Goal: Communication & Community: Answer question/provide support

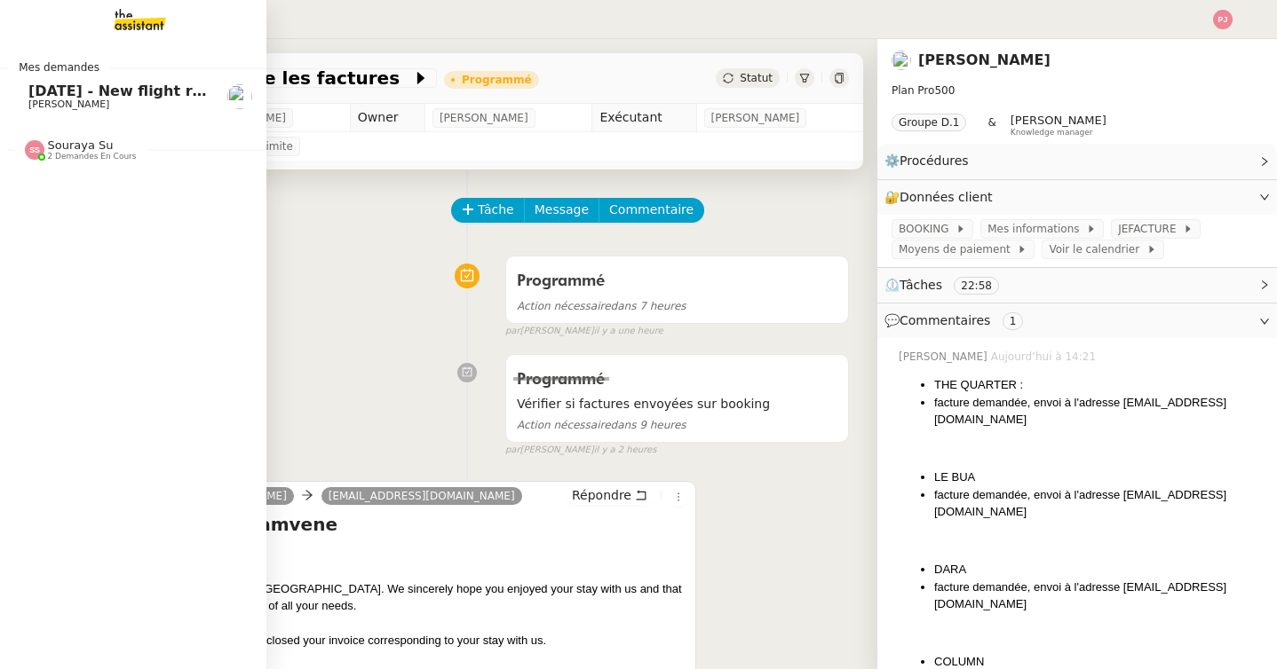
click at [30, 112] on link "[DATE] - New flight request - [PERSON_NAME] [PERSON_NAME]" at bounding box center [133, 96] width 266 height 41
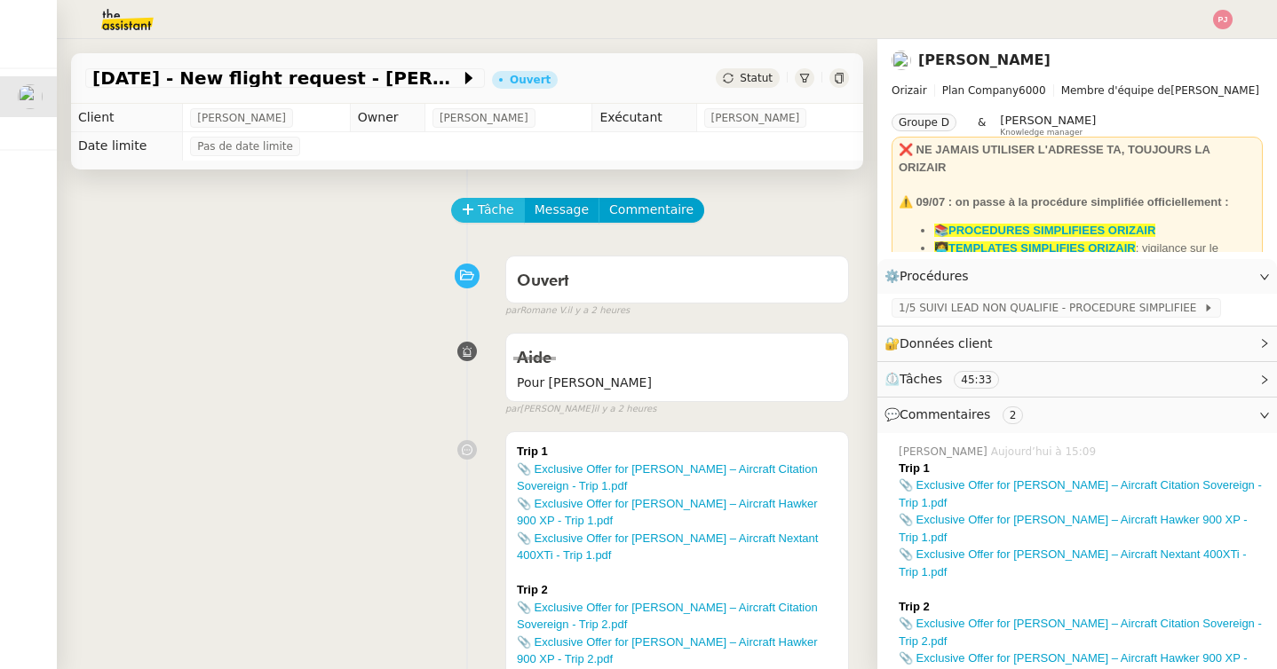
click at [496, 207] on span "Tâche" at bounding box center [496, 210] width 36 height 20
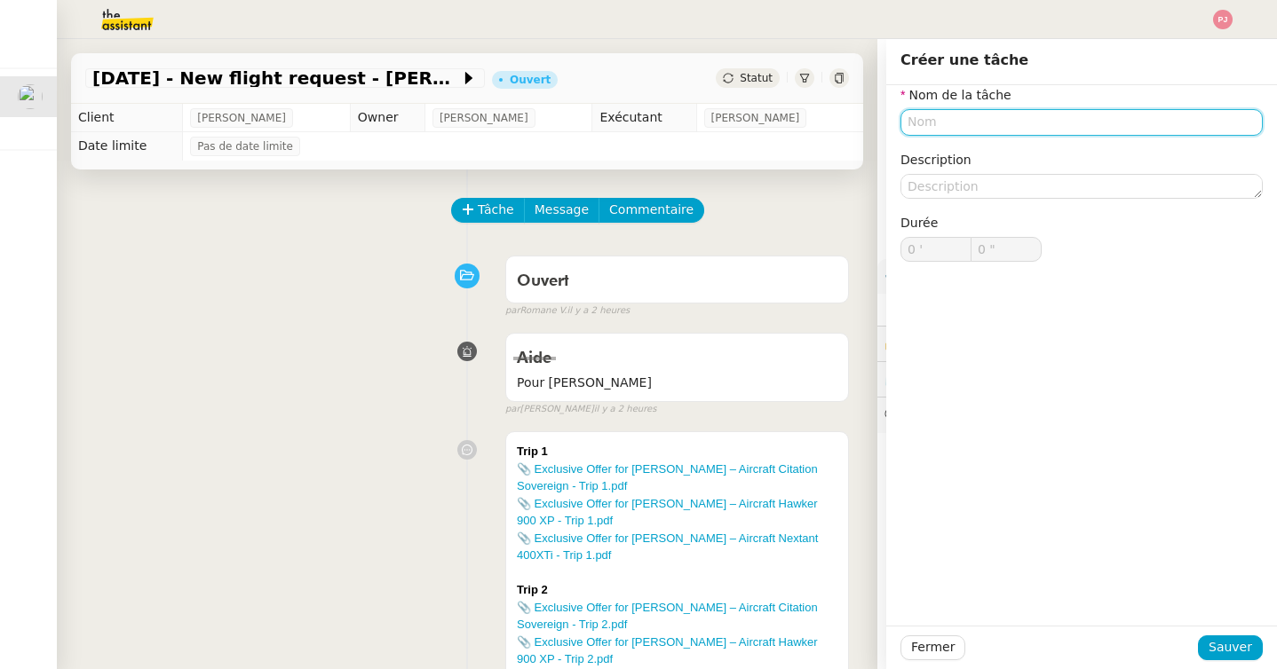
click at [1000, 115] on input "text" at bounding box center [1081, 122] width 362 height 26
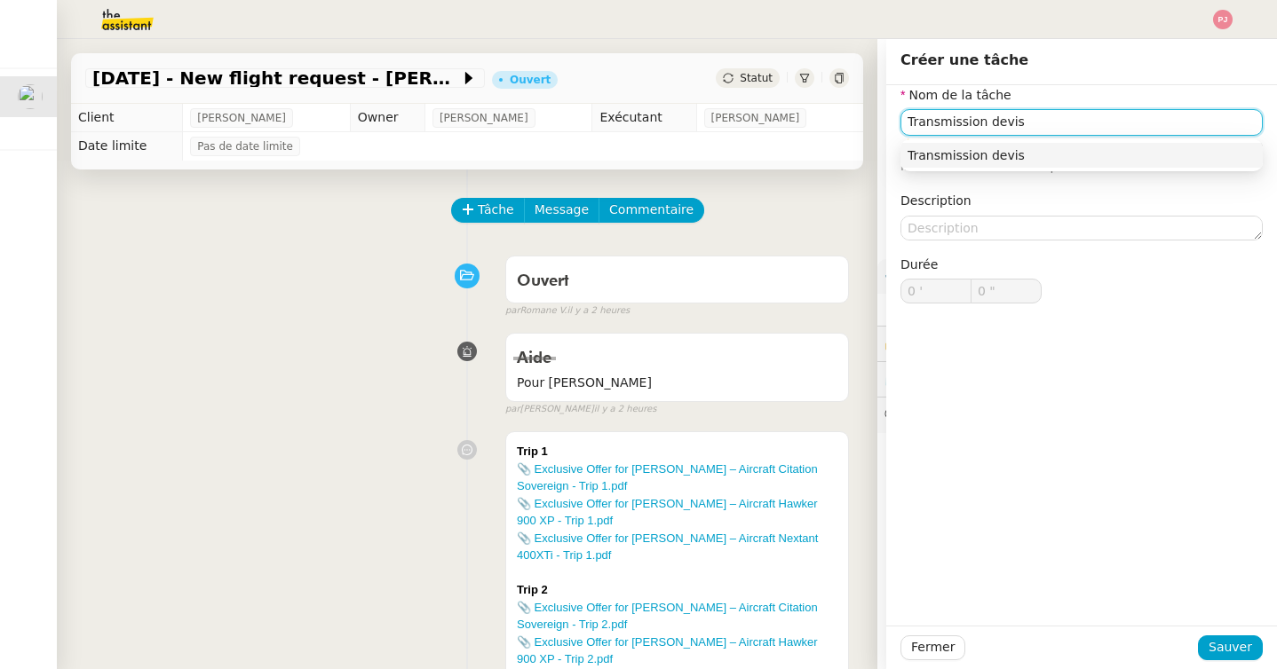
type input "Transmission devis"
click at [1223, 660] on div "Fermer Sauver" at bounding box center [1081, 647] width 391 height 43
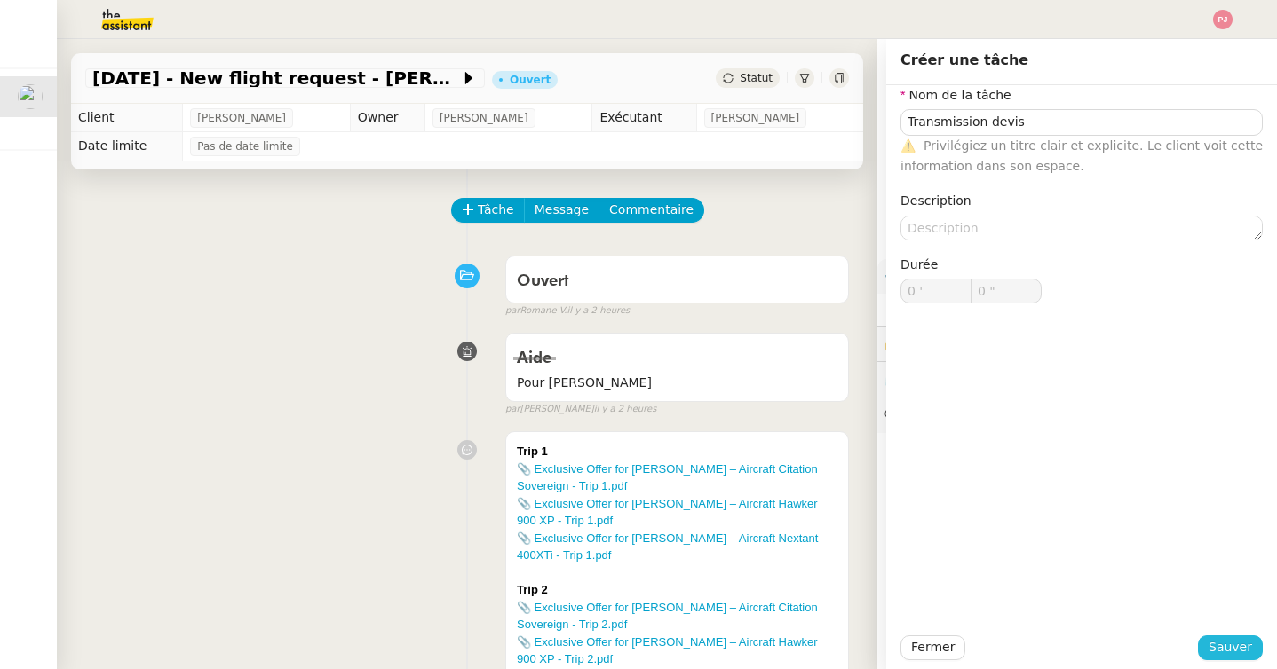
click at [1222, 643] on span "Sauver" at bounding box center [1229, 647] width 43 height 20
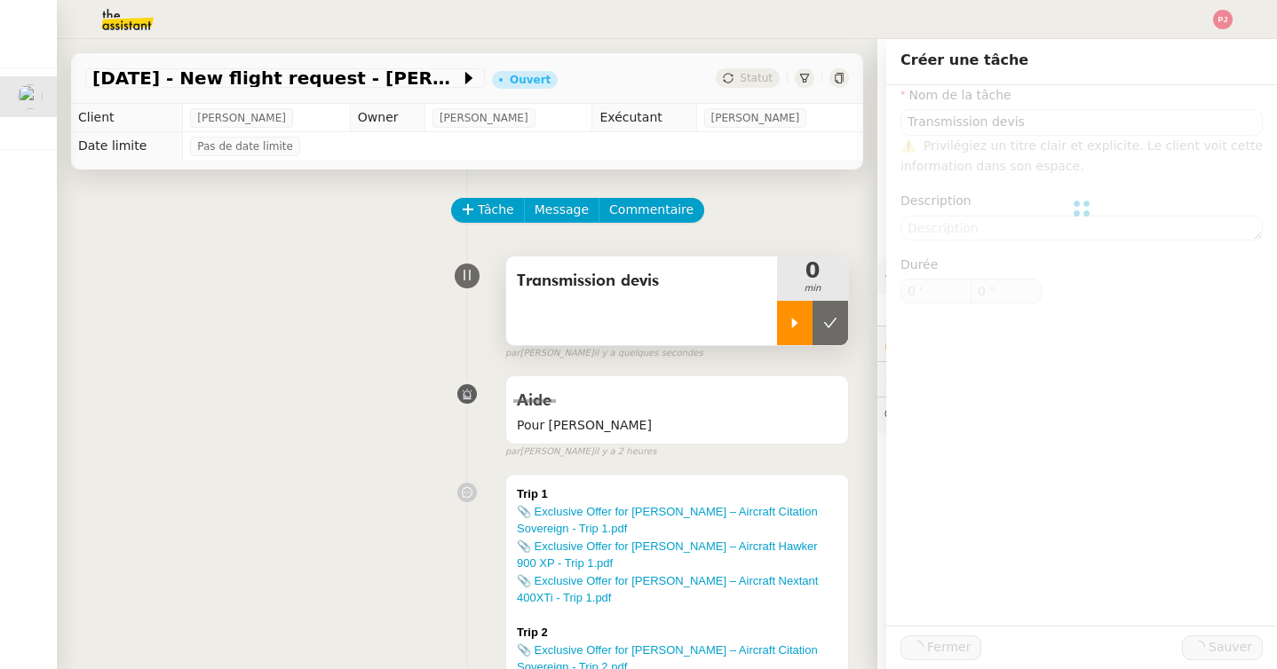
click at [791, 322] on icon at bounding box center [794, 323] width 14 height 14
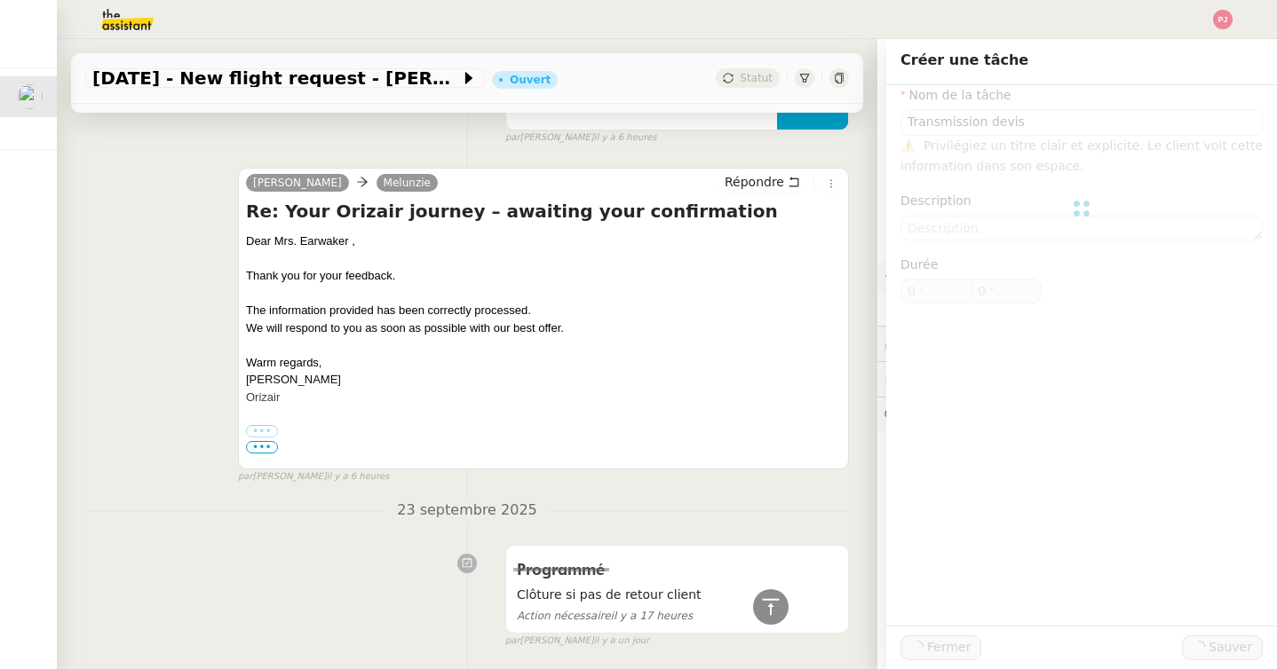
scroll to position [1668, 0]
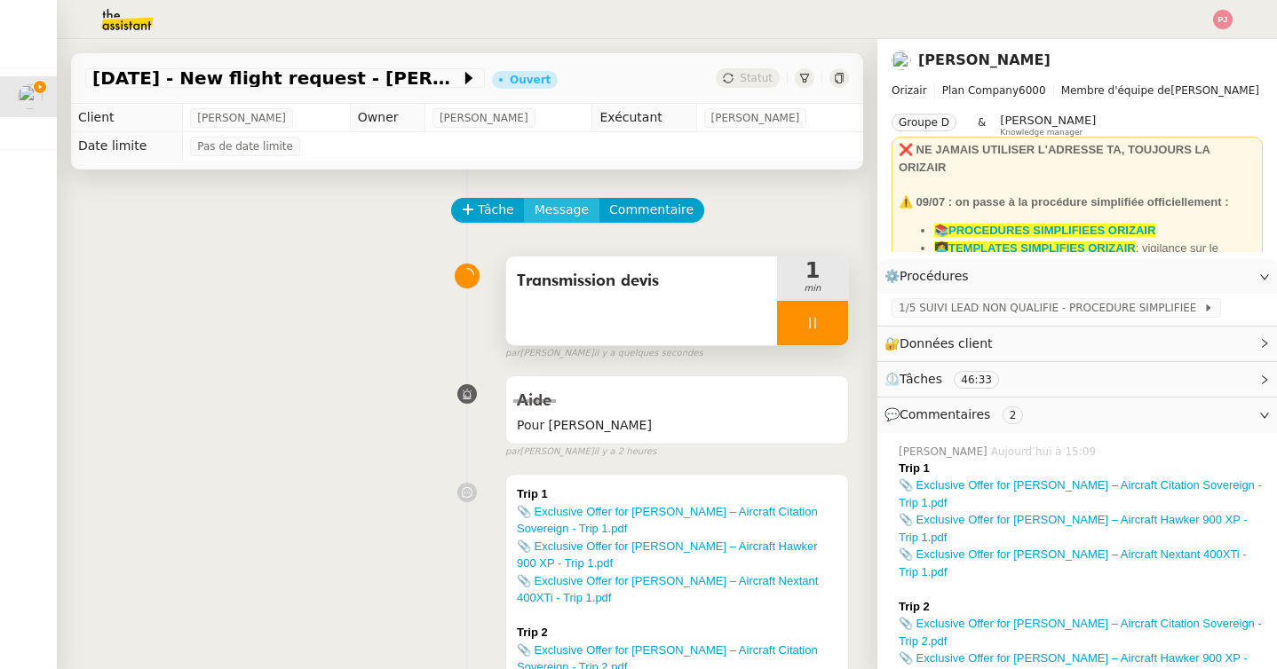
click at [547, 203] on span "Message" at bounding box center [561, 210] width 54 height 20
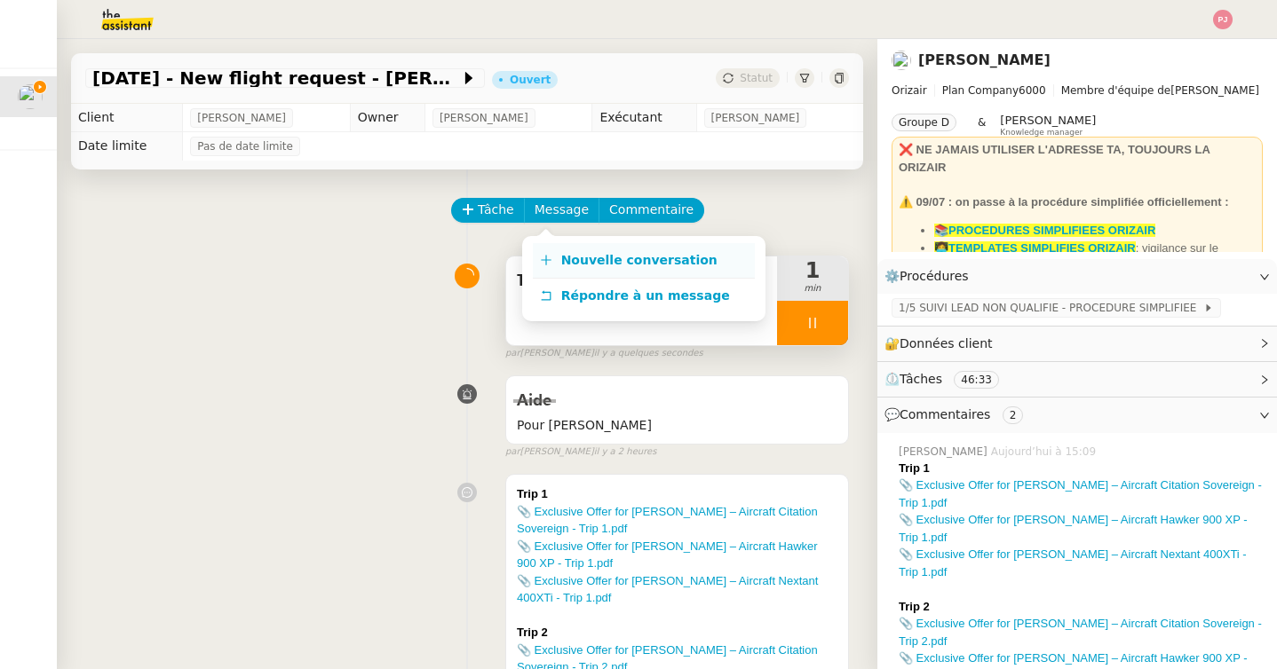
click at [565, 258] on span "Nouvelle conversation" at bounding box center [639, 260] width 156 height 14
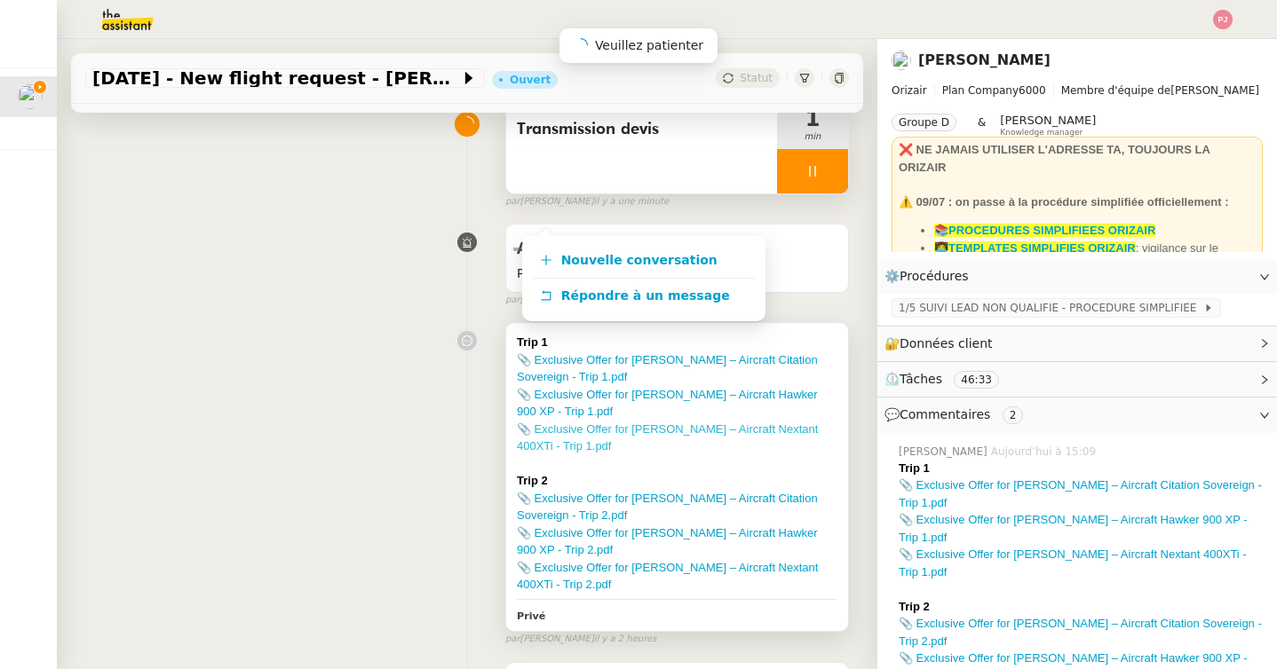
scroll to position [147, 0]
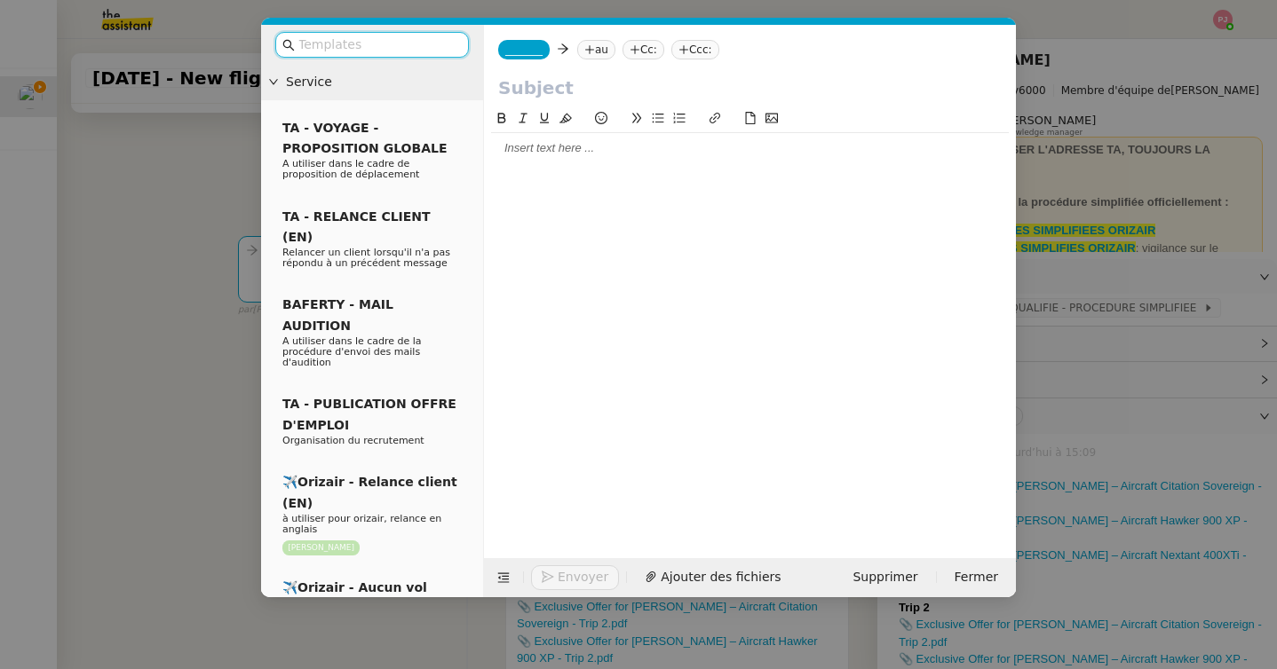
click at [406, 47] on input "text" at bounding box center [378, 45] width 160 height 20
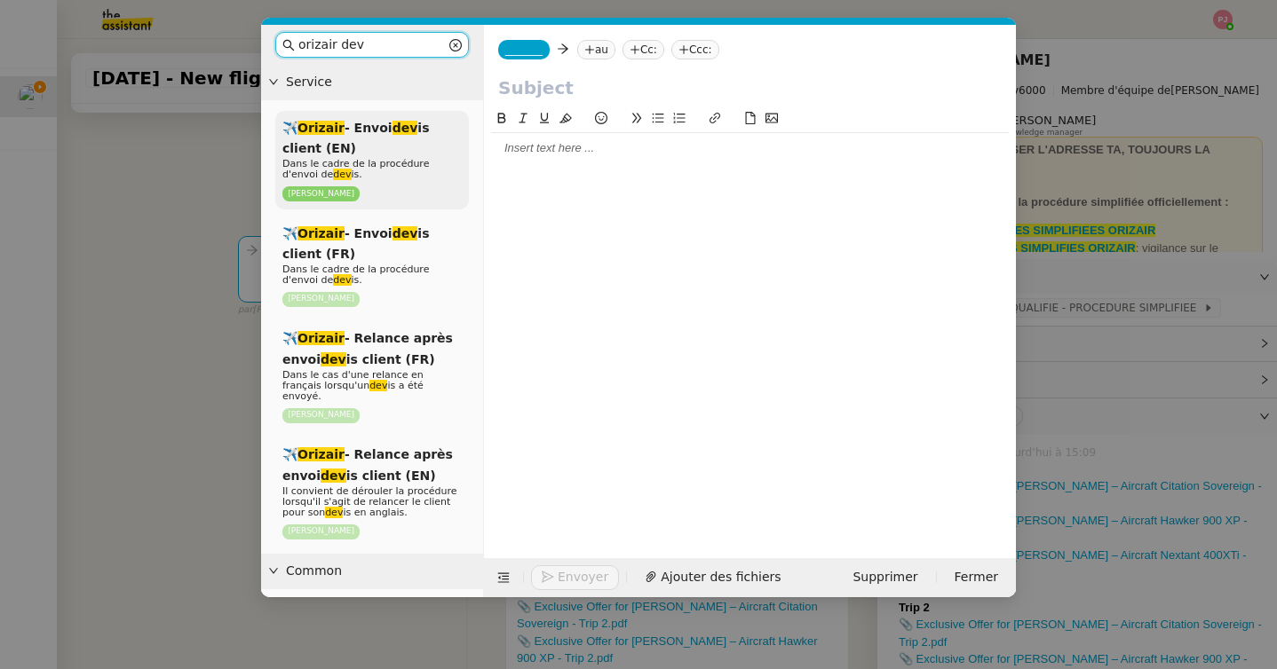
type input "orizair dev"
click at [382, 174] on p "Dans le cadre de la procédure d'envoi de dev is." at bounding box center [371, 169] width 179 height 21
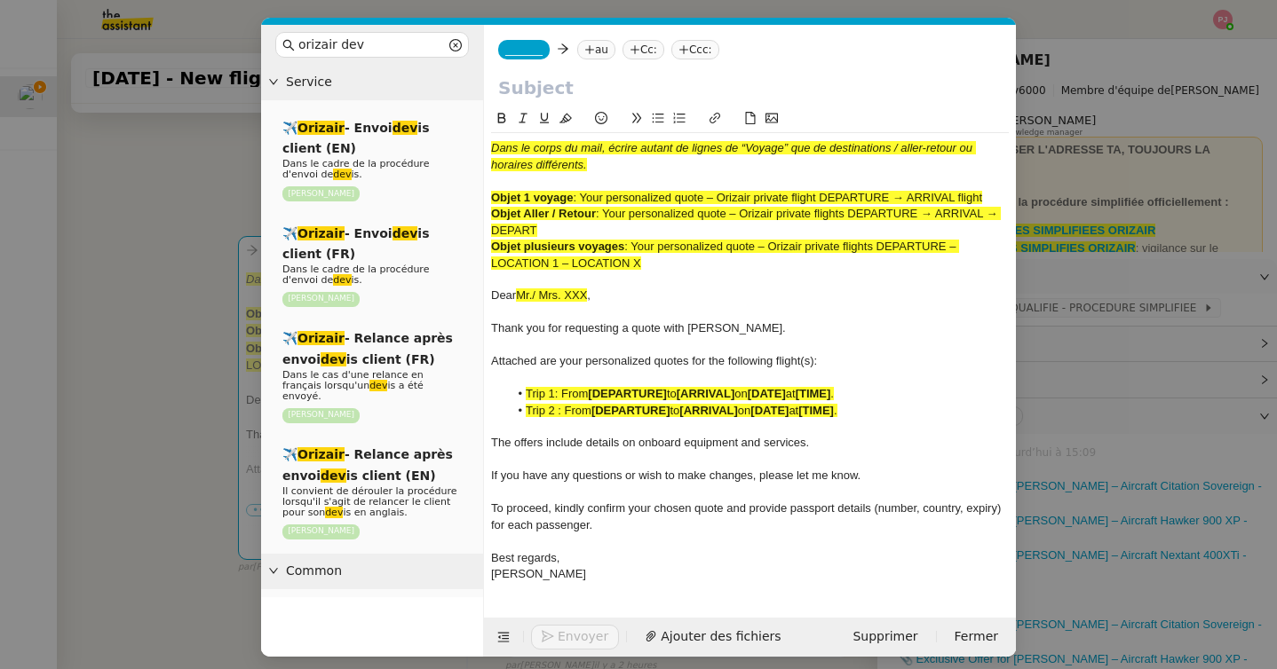
drag, startPoint x: 607, startPoint y: 212, endPoint x: 621, endPoint y: 228, distance: 21.4
click at [621, 228] on div "Objet Aller / Retour : Your personalized quote – Orizair private flights DEPART…" at bounding box center [750, 222] width 518 height 33
copy span "Your personalized quote – Orizair private flights DEPARTURE → ARRIVAL → DEPART"
click at [590, 85] on input "text" at bounding box center [749, 88] width 503 height 27
paste input "Your personalized quote – Orizair private flights DEPARTURE → ARRIVAL → DEPART"
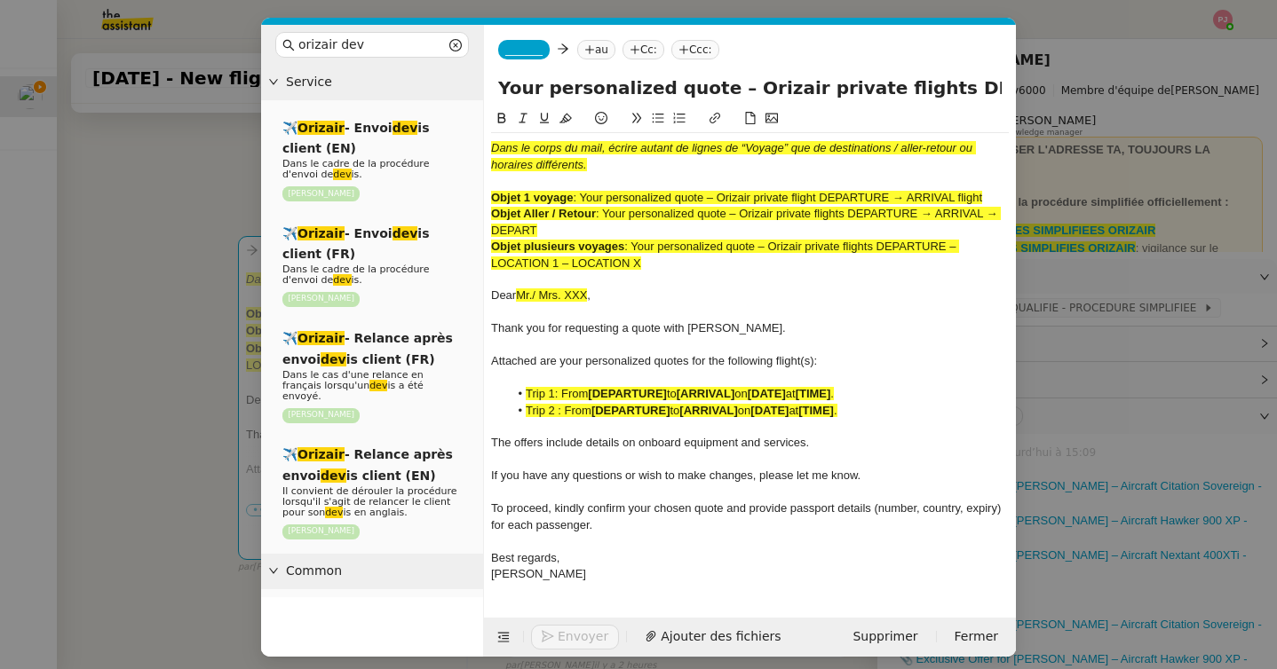
scroll to position [0, 194]
type input "Your personalized quote – Orizair private flights DEPARTURE → ARRIVAL → DEPART"
drag, startPoint x: 668, startPoint y: 268, endPoint x: 421, endPoint y: 88, distance: 306.3
click at [421, 88] on nz-layout "orizair dev Service ✈️ Orizair - Envoi dev is client (EN) Dans le cadre de la p…" at bounding box center [638, 341] width 755 height 632
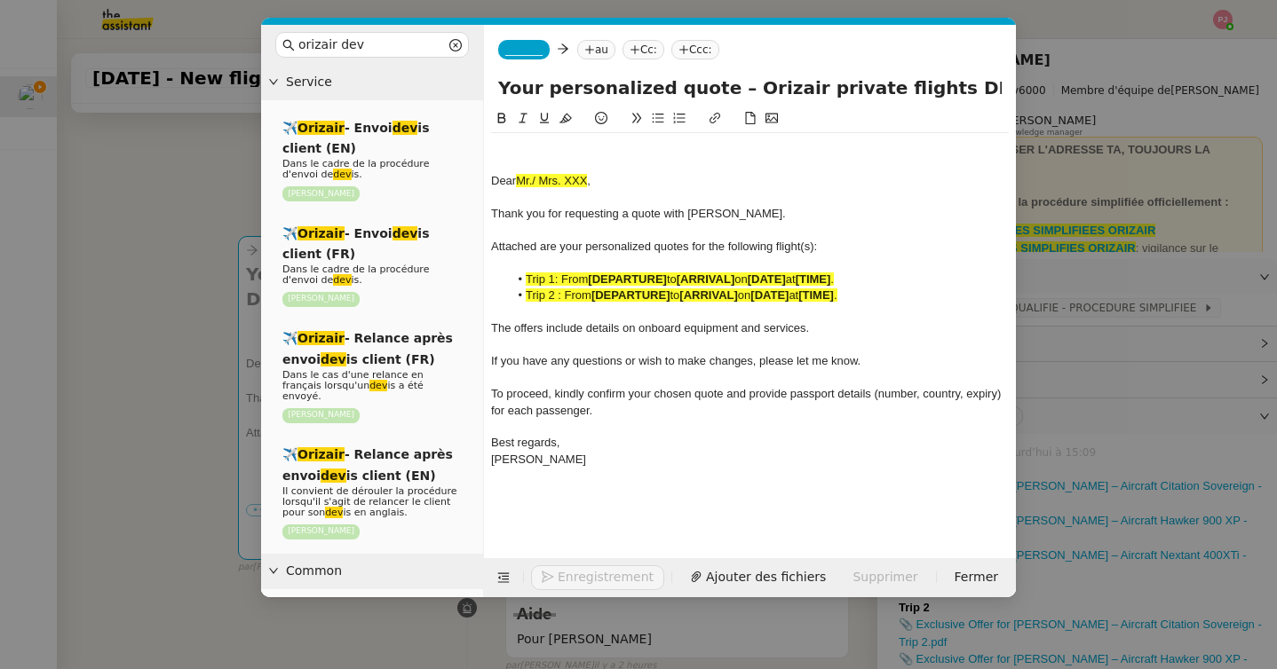
click at [179, 428] on nz-modal-container "orizair dev Service ✈️ Orizair - Envoi dev is client (EN) Dans le cadre de la p…" at bounding box center [638, 334] width 1277 height 669
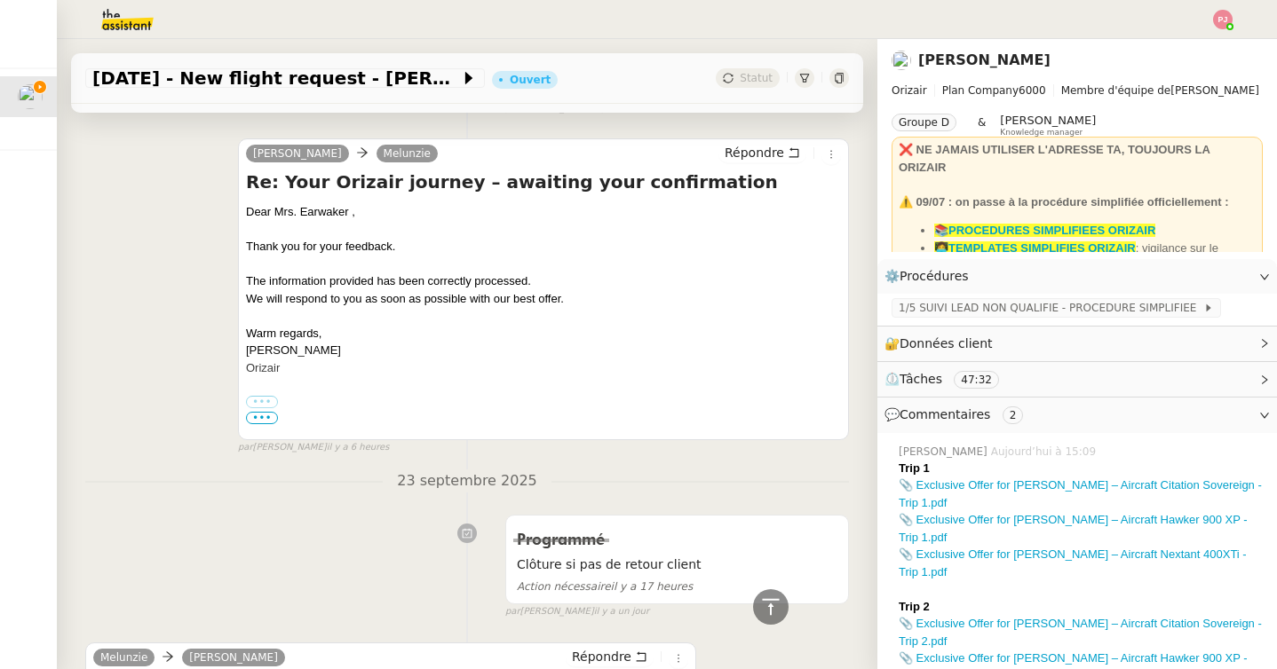
scroll to position [2016, 0]
drag, startPoint x: 358, startPoint y: 225, endPoint x: 236, endPoint y: 212, distance: 122.3
click at [236, 212] on div "Josephine Melunzie Répondre Re: Your Orizair journey – awaiting your confirmati…" at bounding box center [466, 289] width 763 height 333
copy div "Dear Mrs. Earwaker ,"
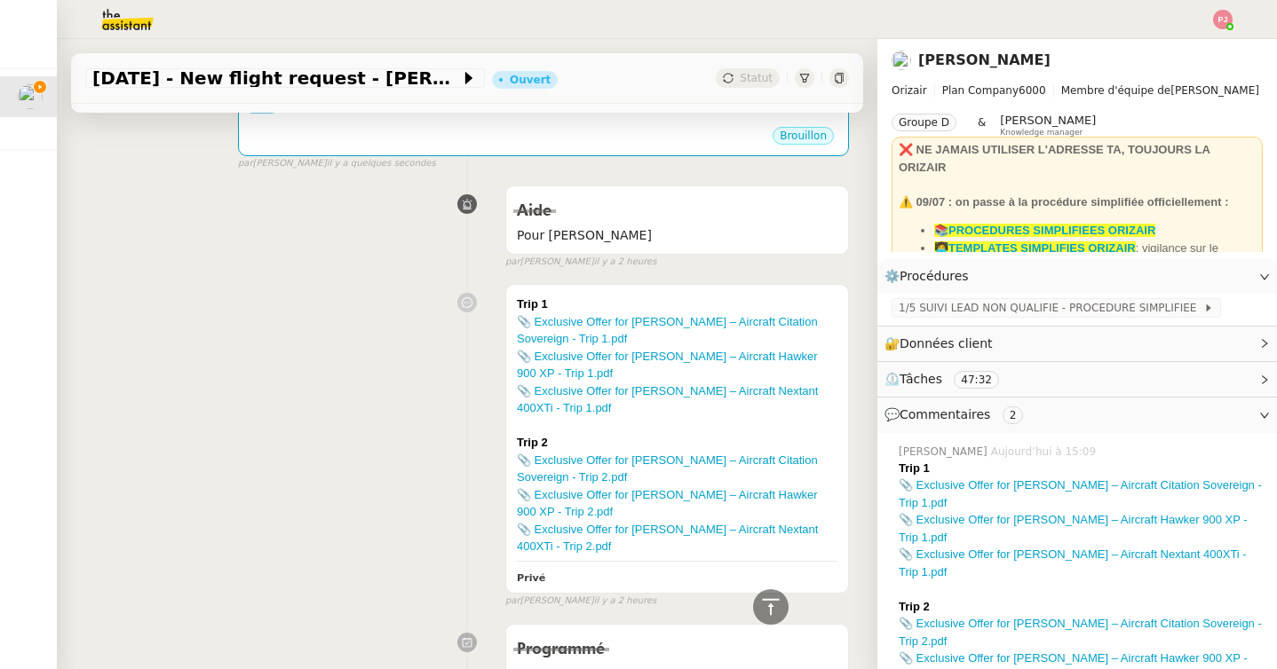
scroll to position [0, 0]
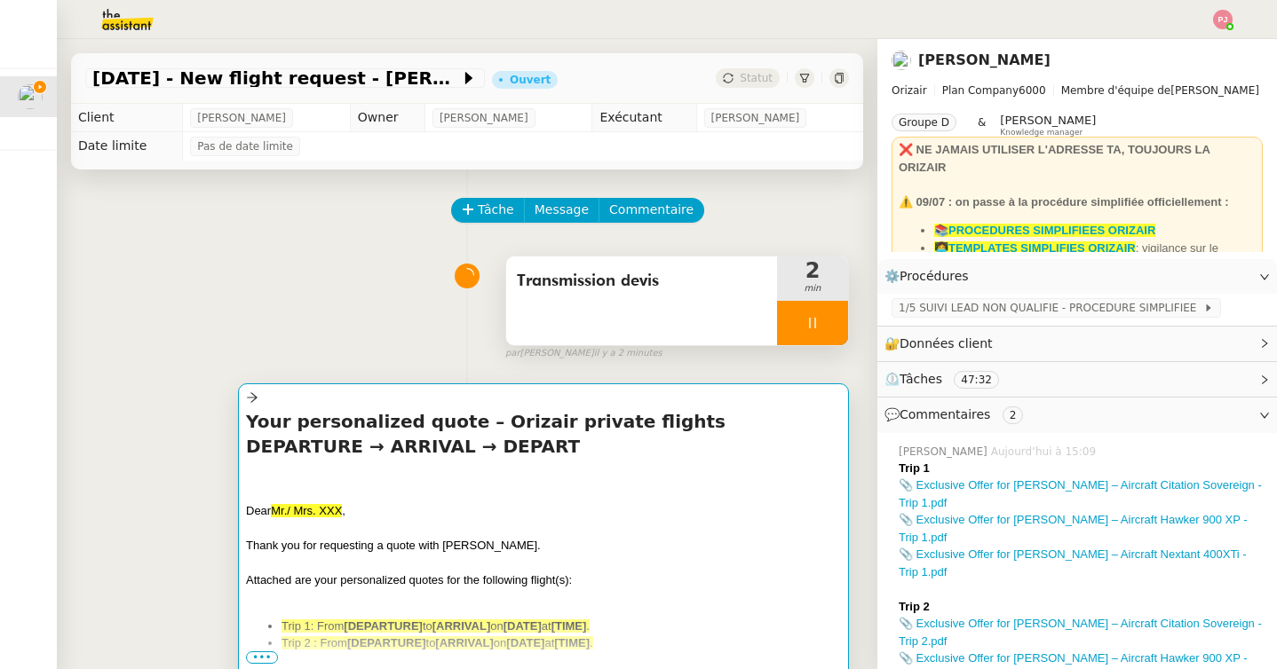
click at [363, 417] on h4 "Your personalized quote – Orizair private flights DEPARTURE → ARRIVAL → DEPART" at bounding box center [543, 434] width 595 height 50
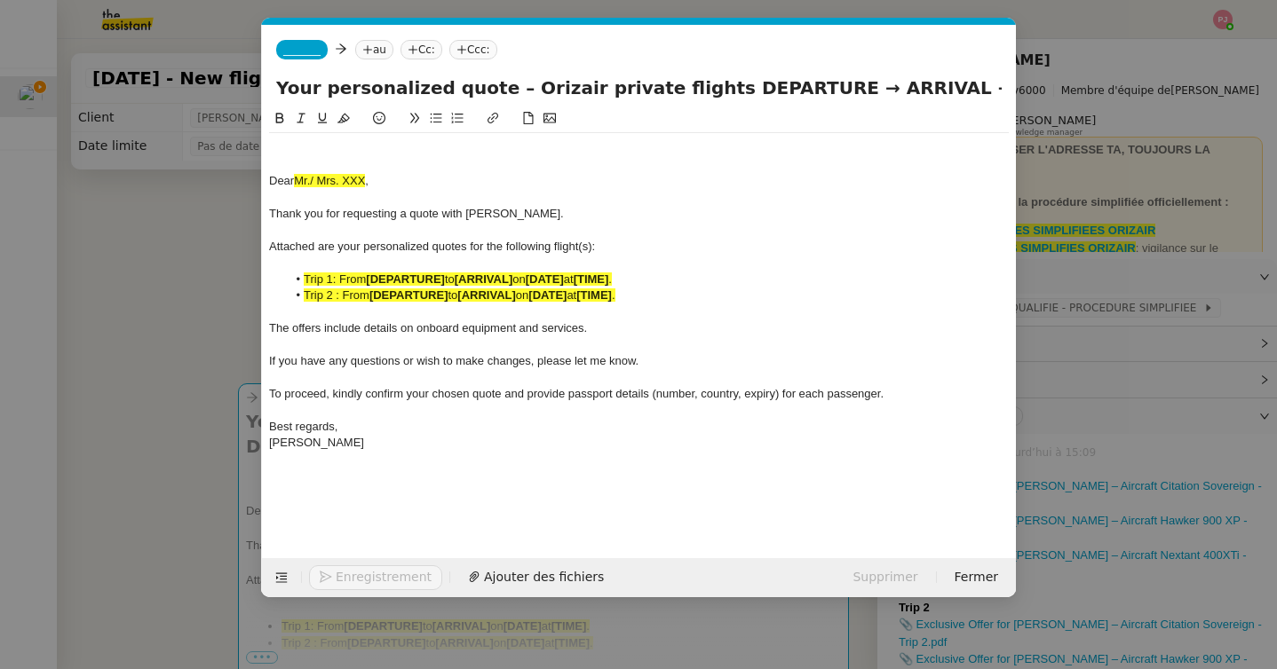
scroll to position [0, 97]
drag, startPoint x: 404, startPoint y: 186, endPoint x: 260, endPoint y: 186, distance: 143.8
click at [260, 186] on nz-modal-container "orizair dev Service ✈️ Orizair - Envoi dev is client (EN) Dans le cadre de la p…" at bounding box center [638, 334] width 1277 height 669
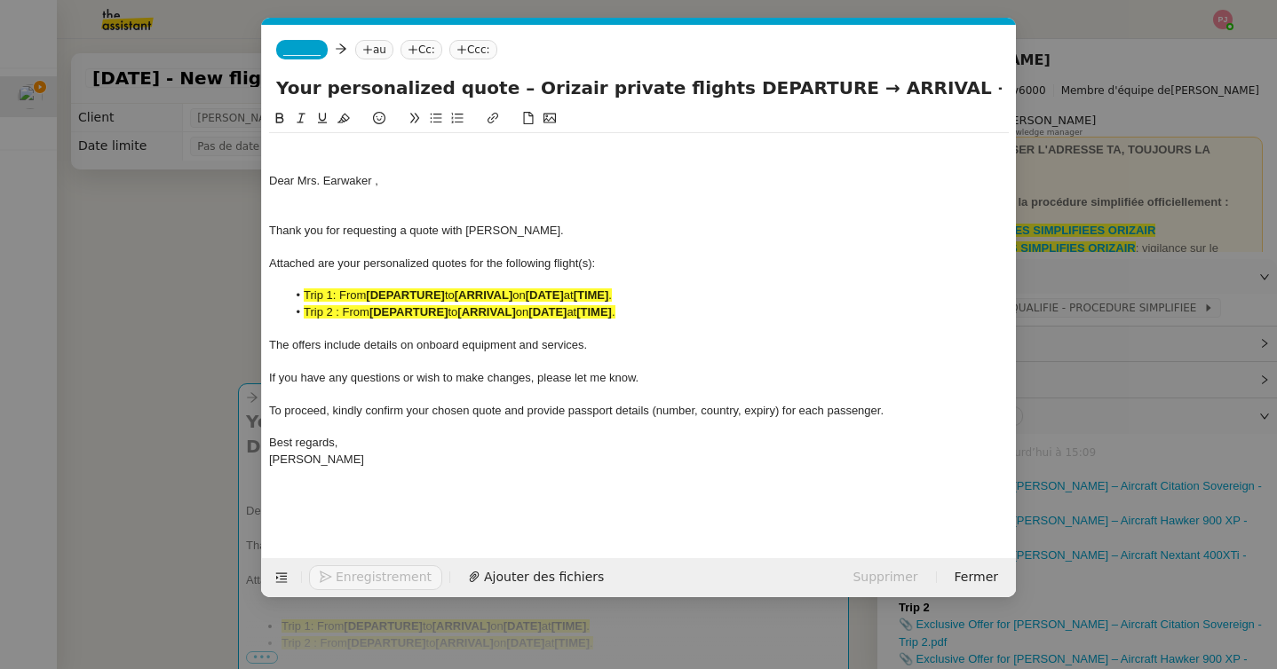
scroll to position [0, 0]
click at [373, 180] on div "Dear Mrs. Earwaker ," at bounding box center [638, 181] width 739 height 16
click at [427, 208] on div at bounding box center [638, 214] width 739 height 16
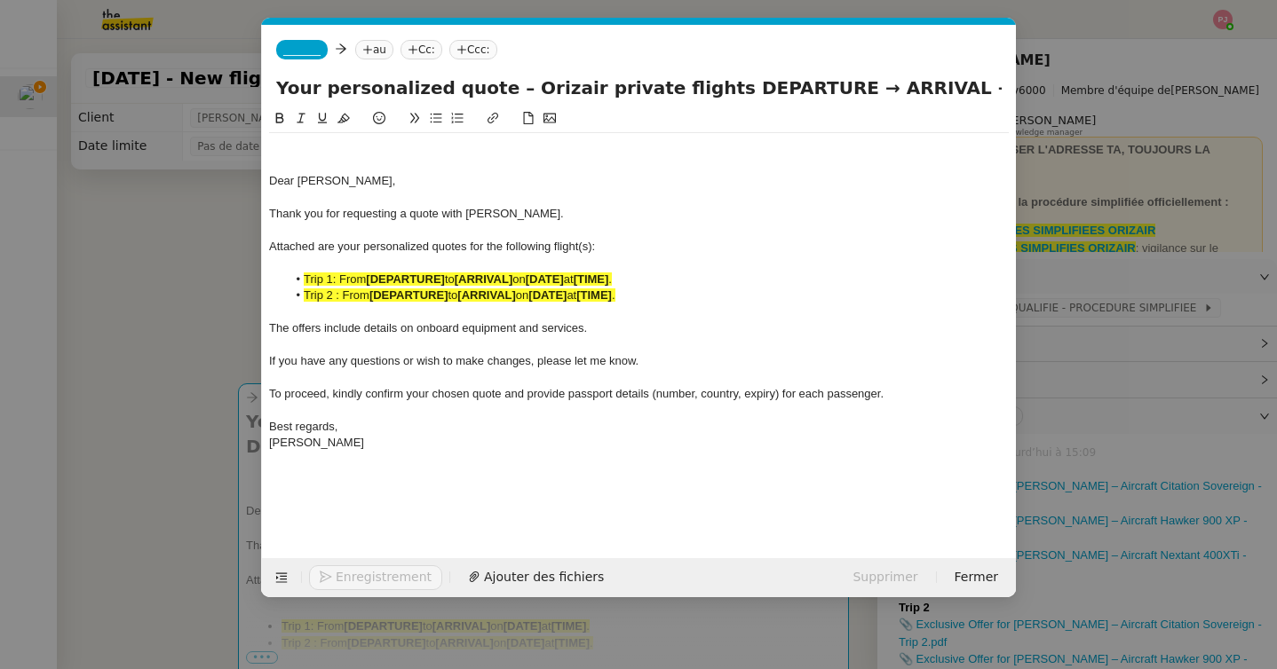
click at [268, 181] on nz-spin "Dear Mrs. Earwaker, Thank you for requesting a quote with Orizair. Attached are…" at bounding box center [639, 323] width 754 height 430
click at [269, 179] on div "Dear Mrs. Earwaker," at bounding box center [638, 181] width 739 height 16
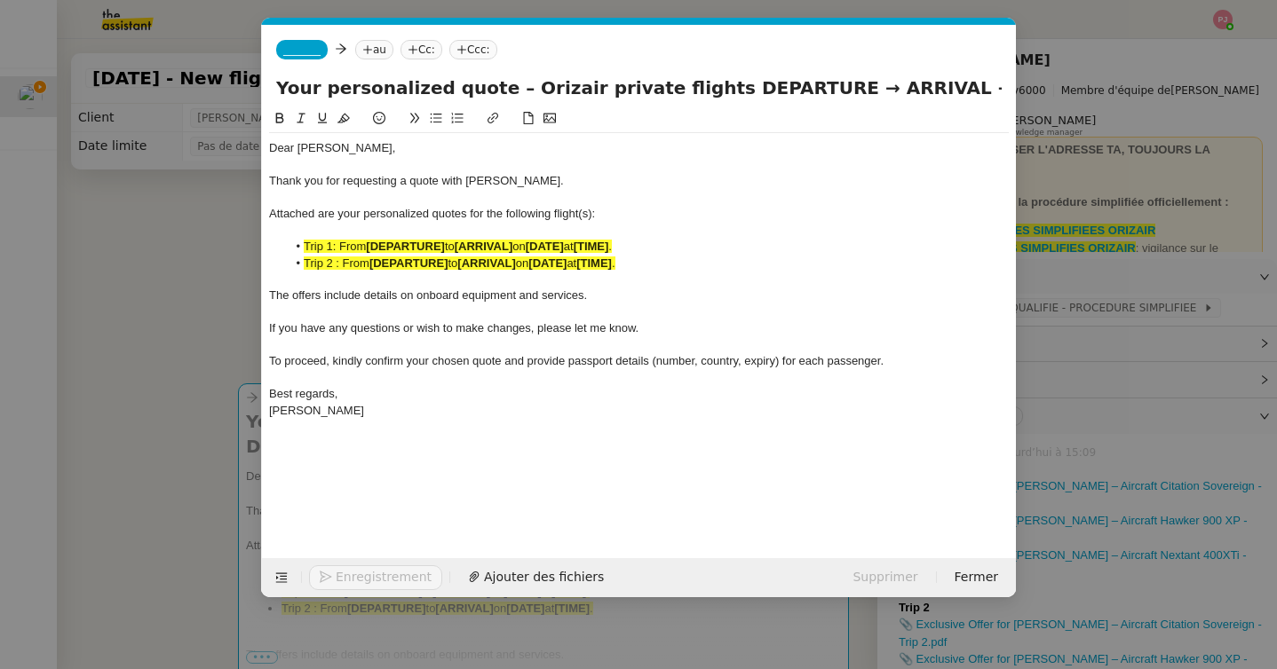
click at [310, 51] on span "_______" at bounding box center [301, 49] width 37 height 12
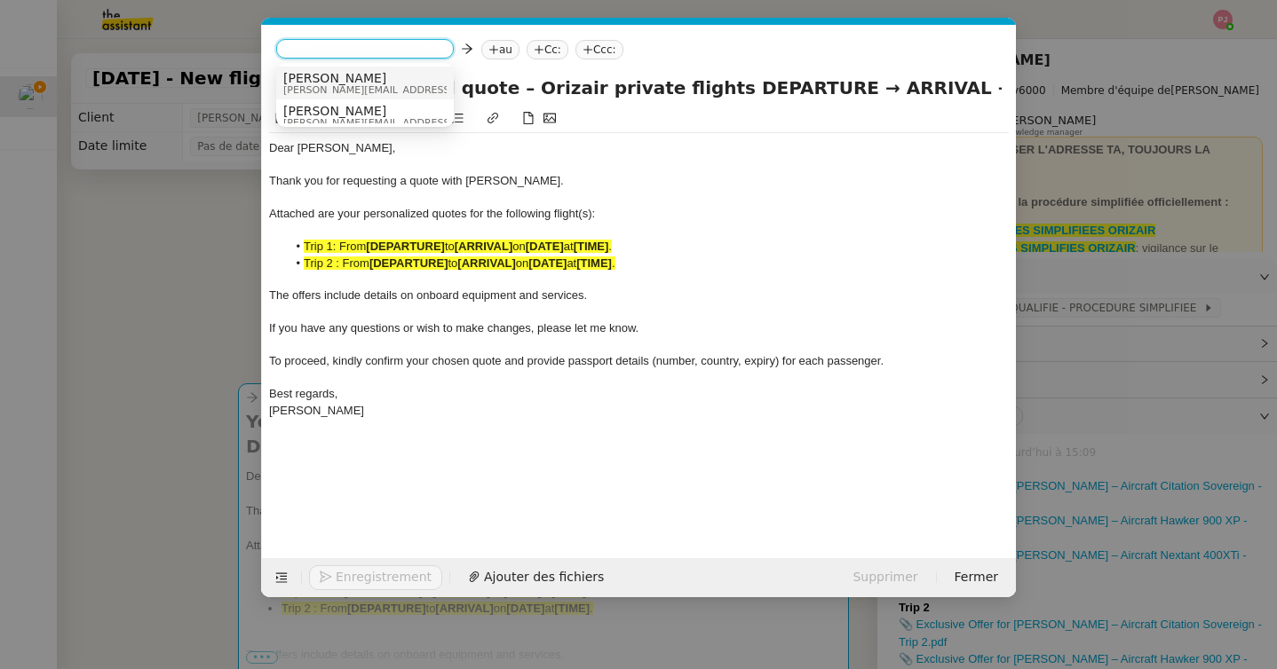
click at [342, 80] on span "Josephine" at bounding box center [409, 78] width 252 height 14
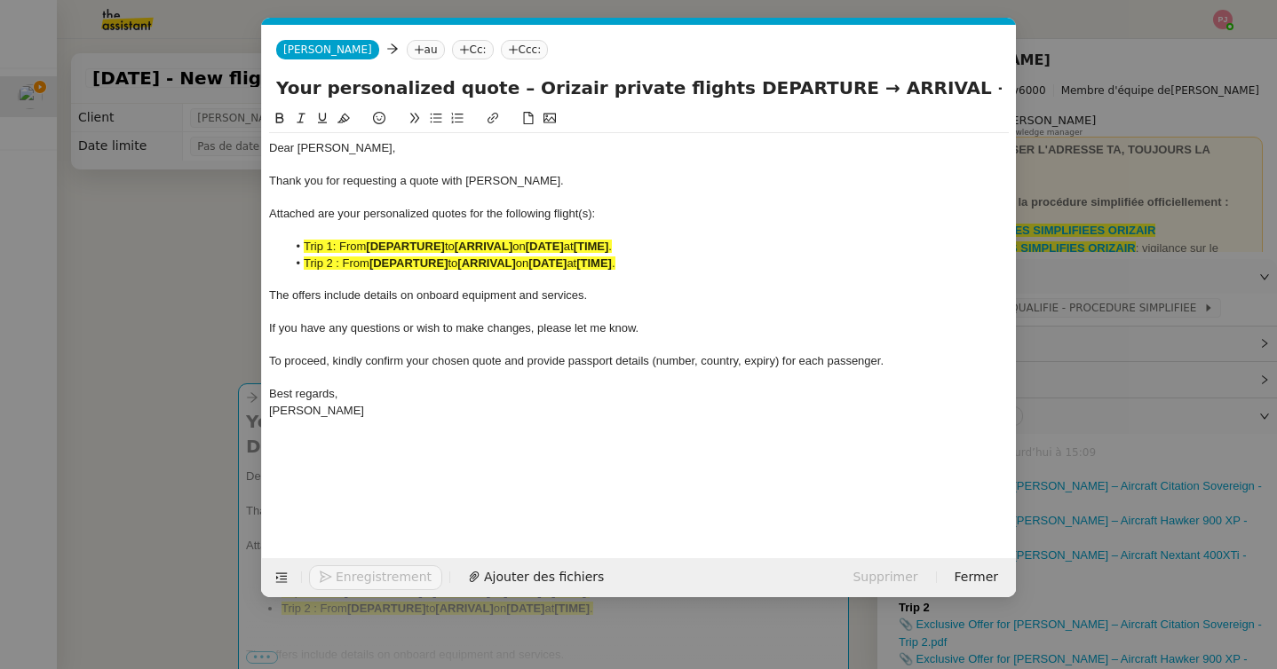
click at [407, 45] on nz-tag "au" at bounding box center [426, 50] width 38 height 20
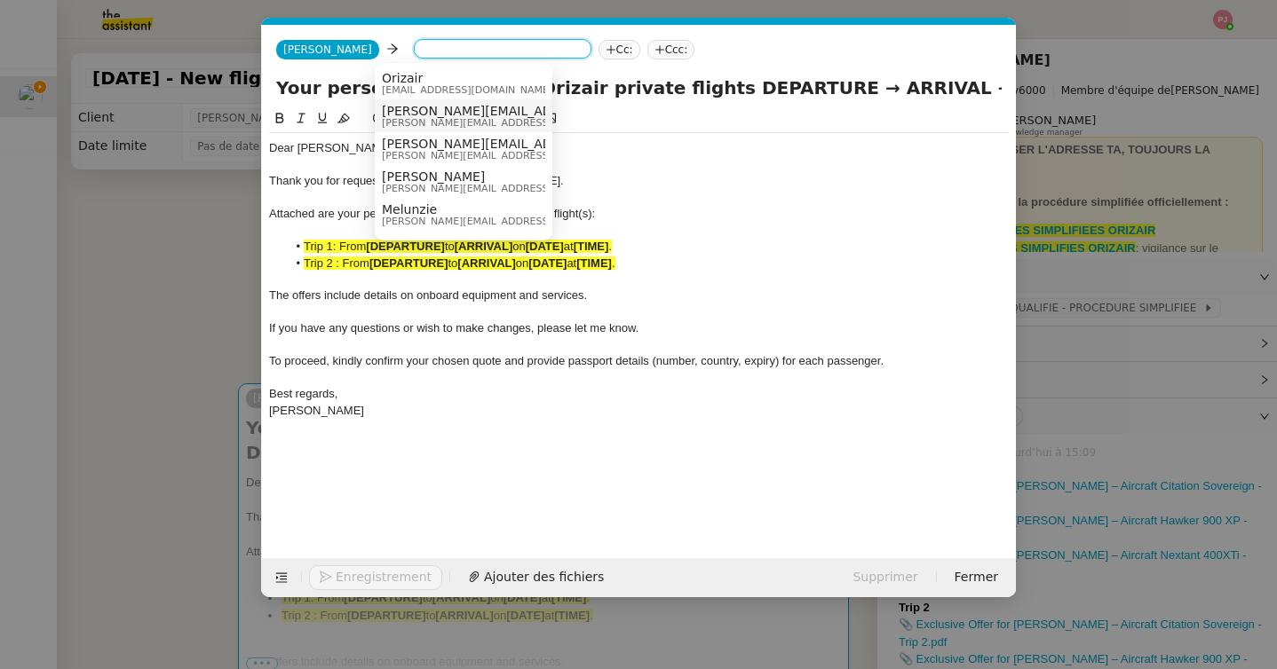
click at [431, 111] on span "natasha.j.earwaker@gmail.com" at bounding box center [593, 111] width 423 height 14
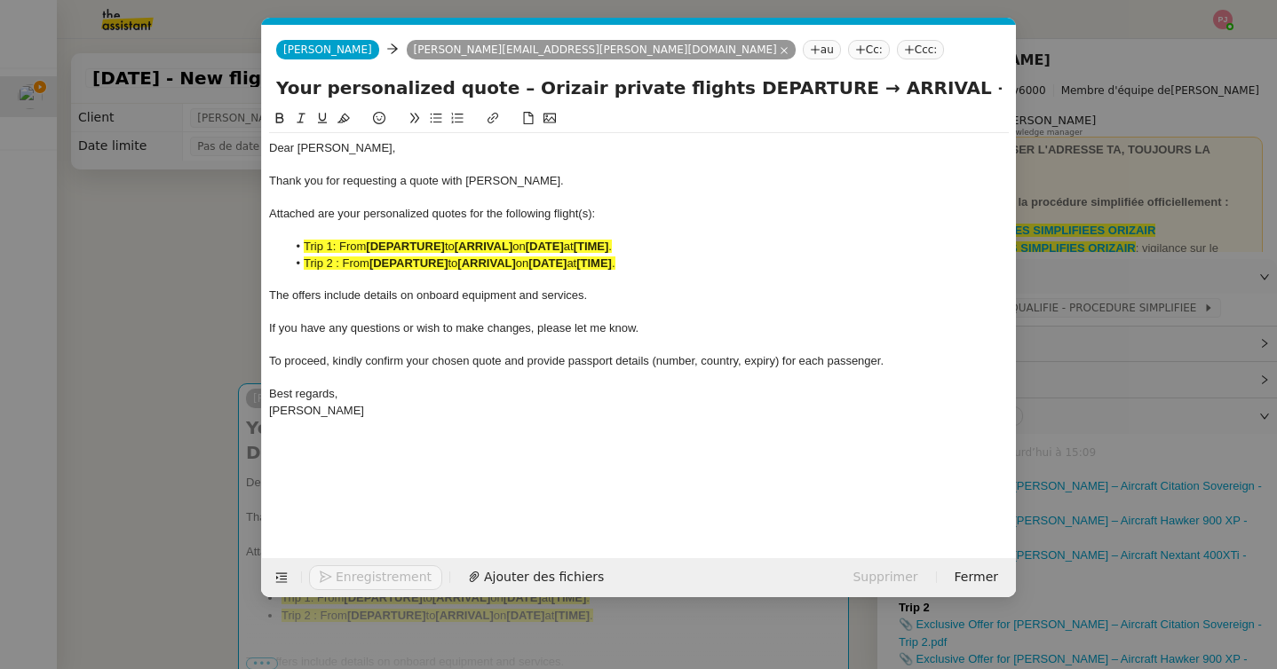
click at [904, 48] on icon at bounding box center [909, 49] width 11 height 11
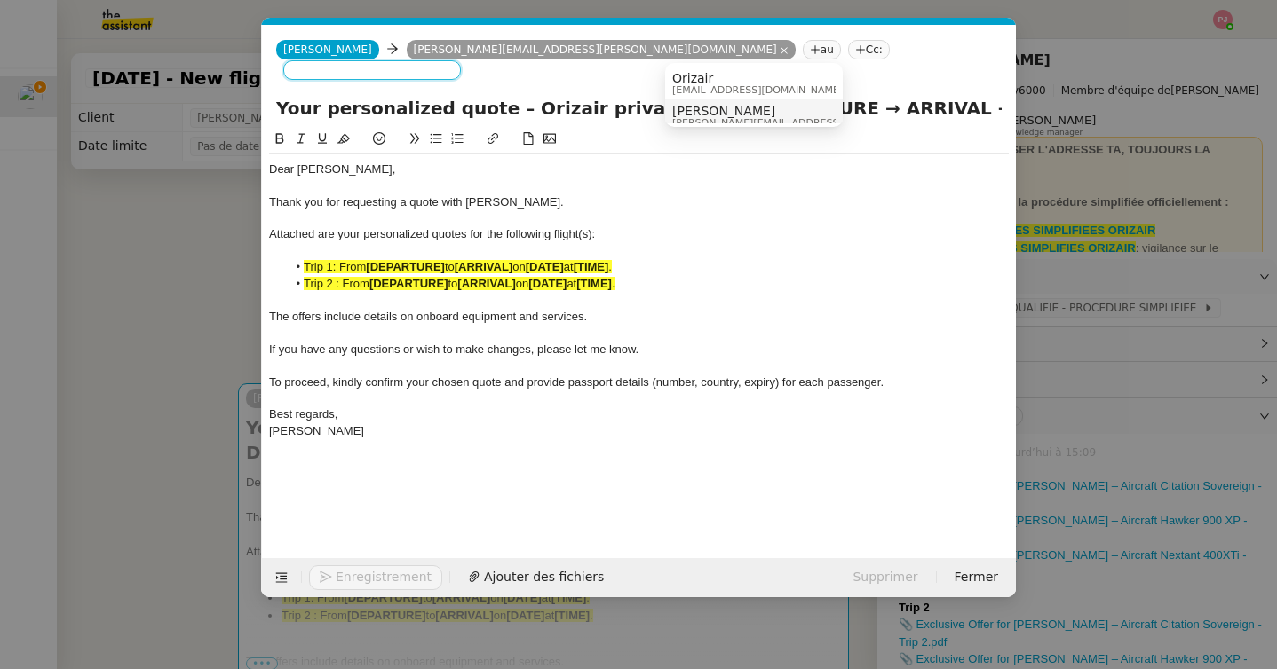
click at [724, 118] on span "louis@orizair.com" at bounding box center [798, 123] width 252 height 10
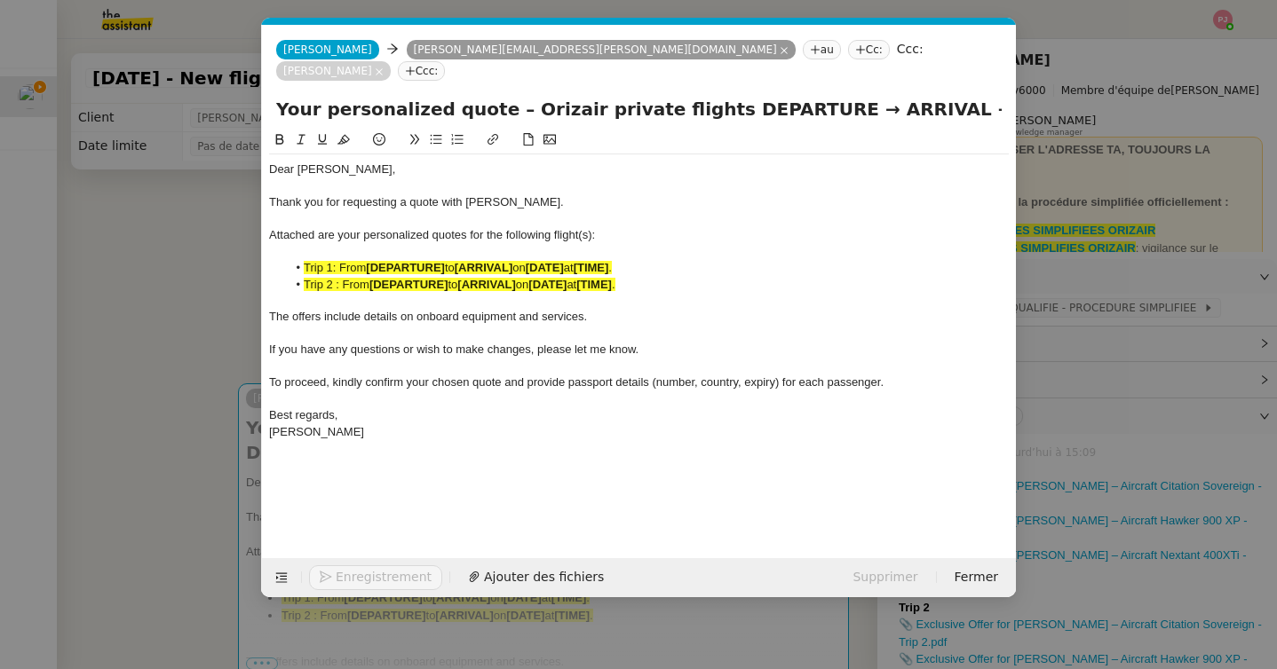
click at [125, 343] on nz-modal-container "orizair dev Service ✈️ Orizair - Envoi dev is client (EN) Dans le cadre de la p…" at bounding box center [638, 334] width 1277 height 669
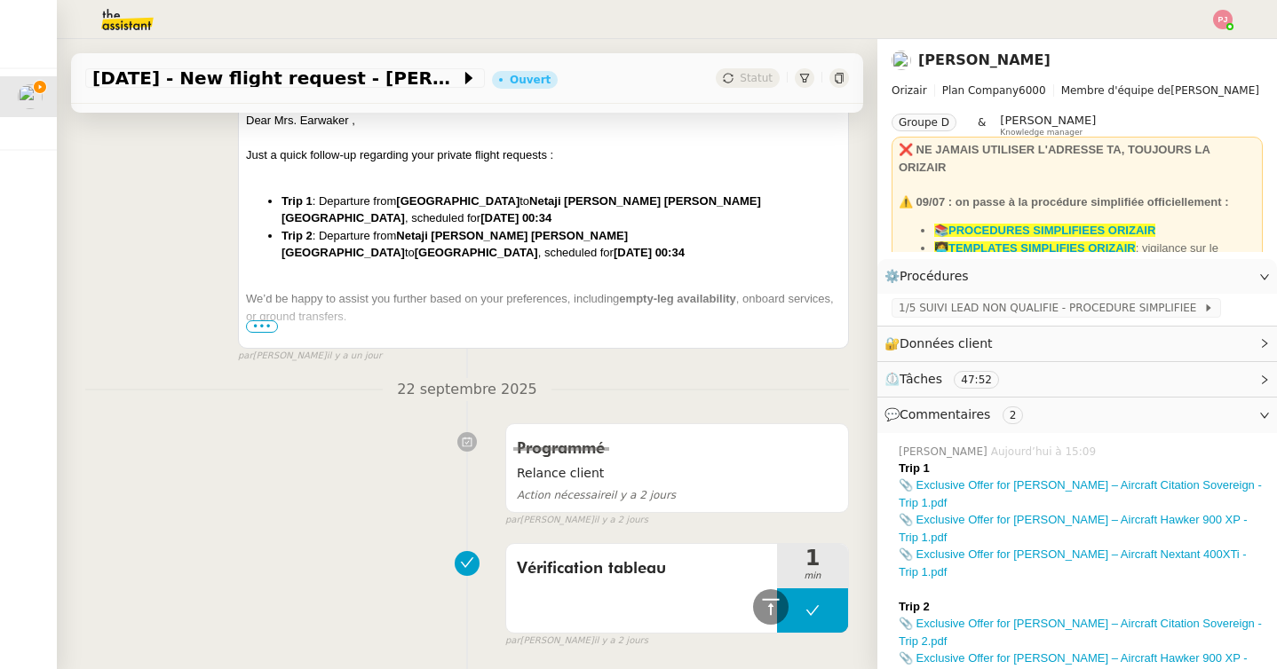
scroll to position [2934, 0]
drag, startPoint x: 496, startPoint y: 252, endPoint x: 276, endPoint y: 206, distance: 224.9
click at [276, 206] on ul "Trip 1 : Departure from London Heathrow Airport to Netaji Subhash Chandra Bose …" at bounding box center [543, 225] width 595 height 69
copy ul "Trip 1 : Departure from London Heathrow Airport to Netaji Subhash Chandra Bose …"
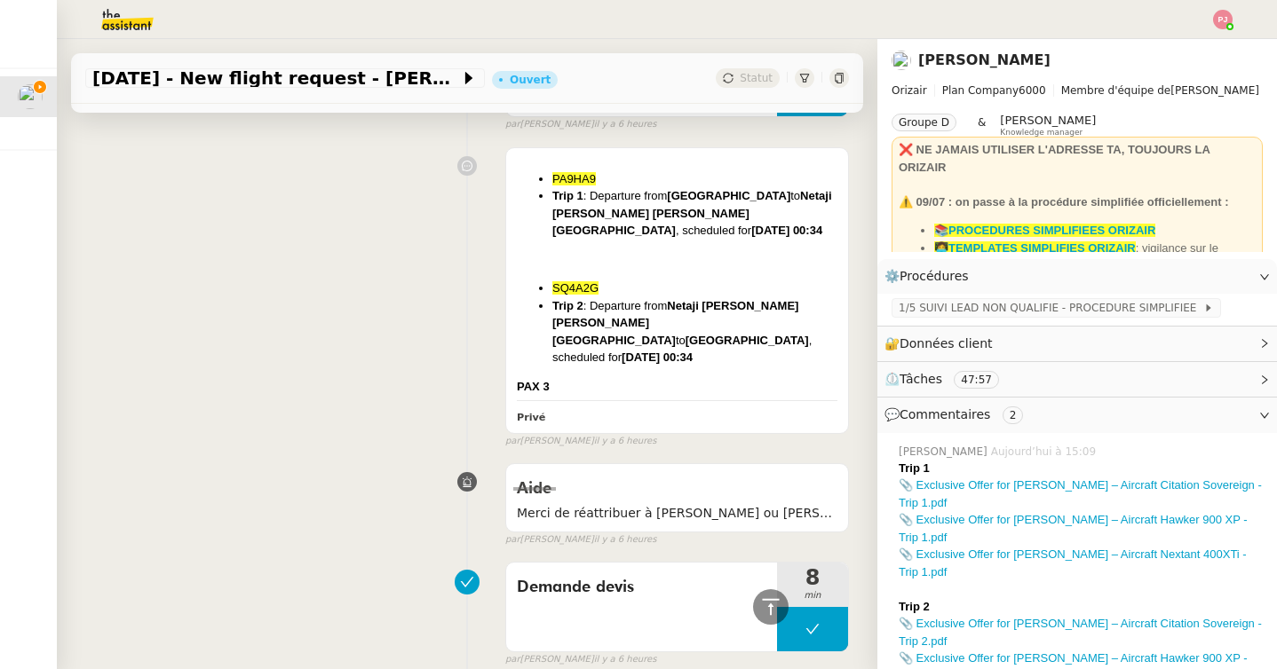
scroll to position [0, 0]
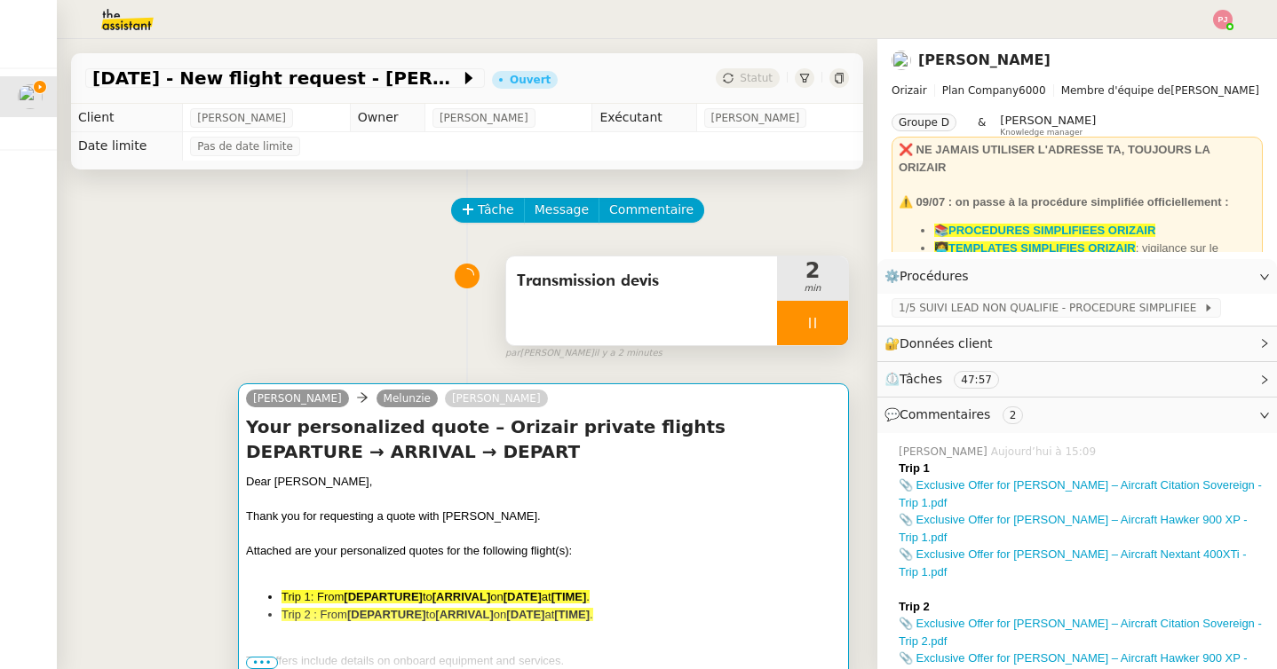
click at [376, 542] on div at bounding box center [543, 535] width 595 height 18
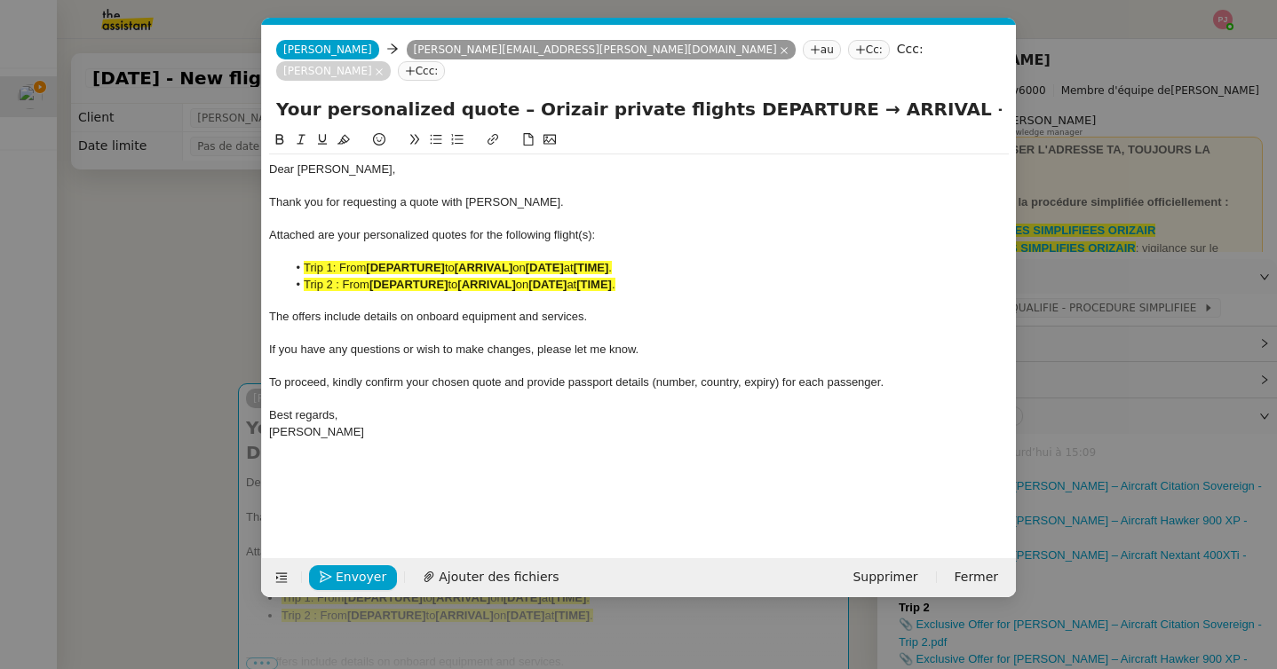
scroll to position [0, 97]
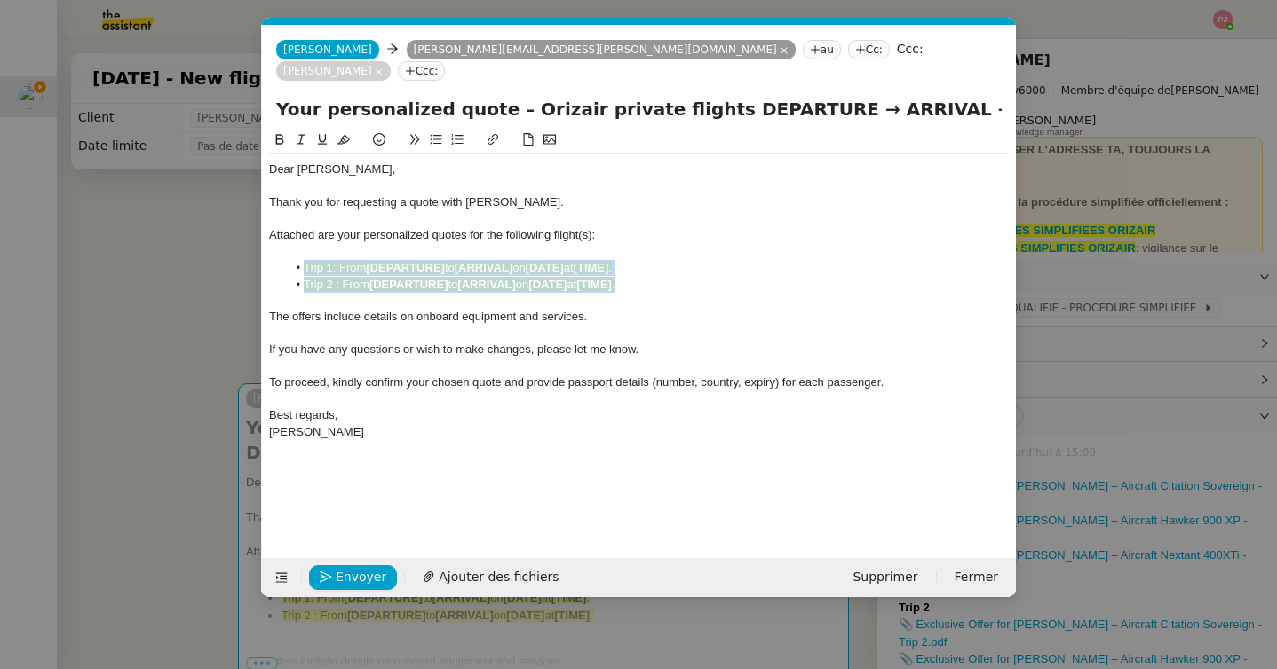
drag, startPoint x: 649, startPoint y: 260, endPoint x: 297, endPoint y: 250, distance: 352.6
click at [297, 260] on ul "Trip 1: From [DEPARTURE] to [ARRIVAL] on [DATE] at [TIME] . Trip 2 : From [DEPA…" at bounding box center [638, 276] width 739 height 33
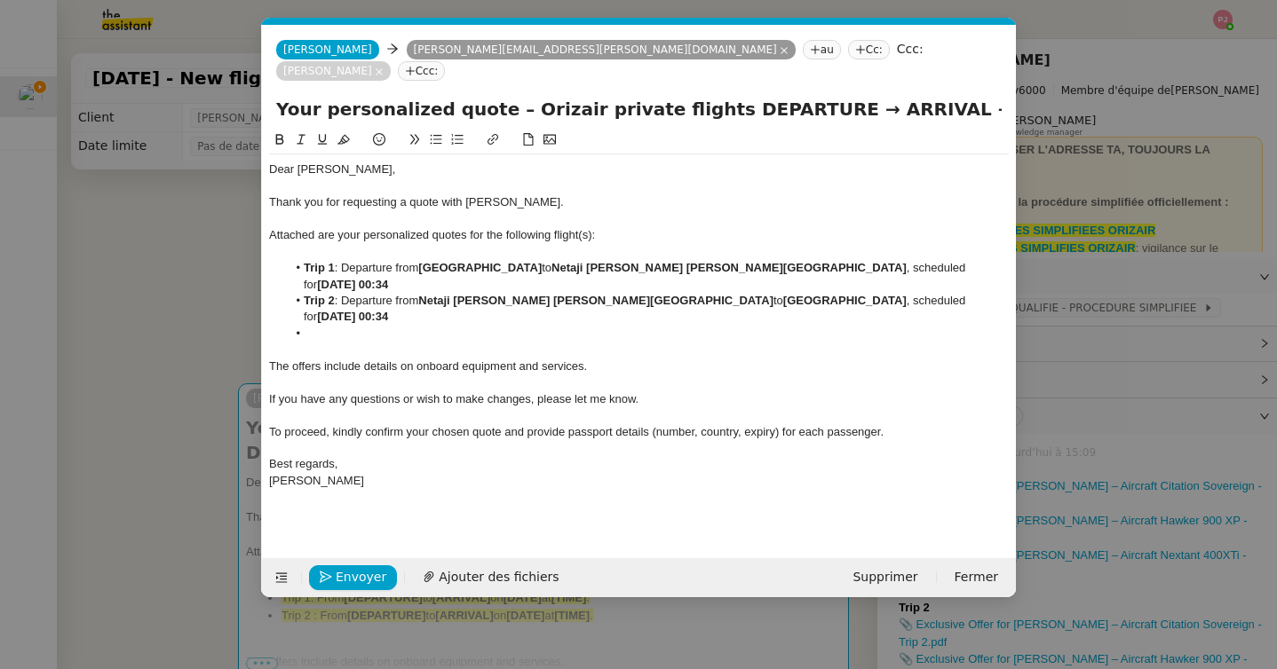
scroll to position [0, 0]
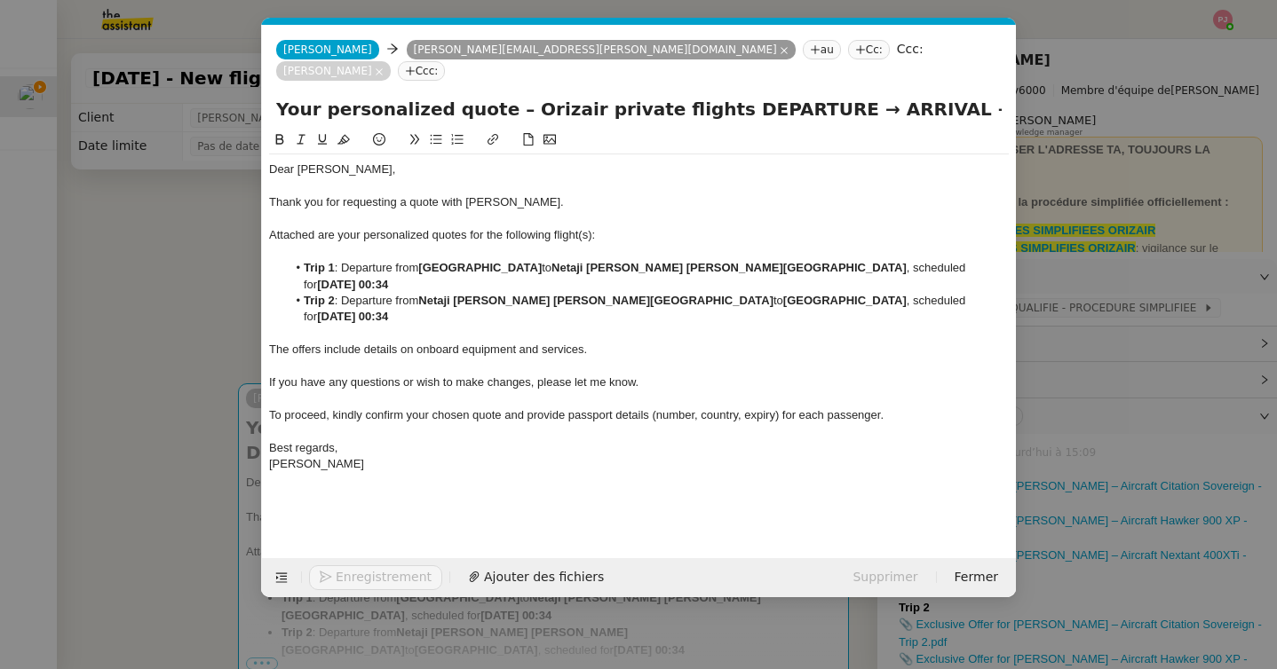
click at [115, 500] on nz-modal-container "orizair dev Service ✈️ Orizair - Envoi dev is client (EN) Dans le cadre de la p…" at bounding box center [638, 334] width 1277 height 669
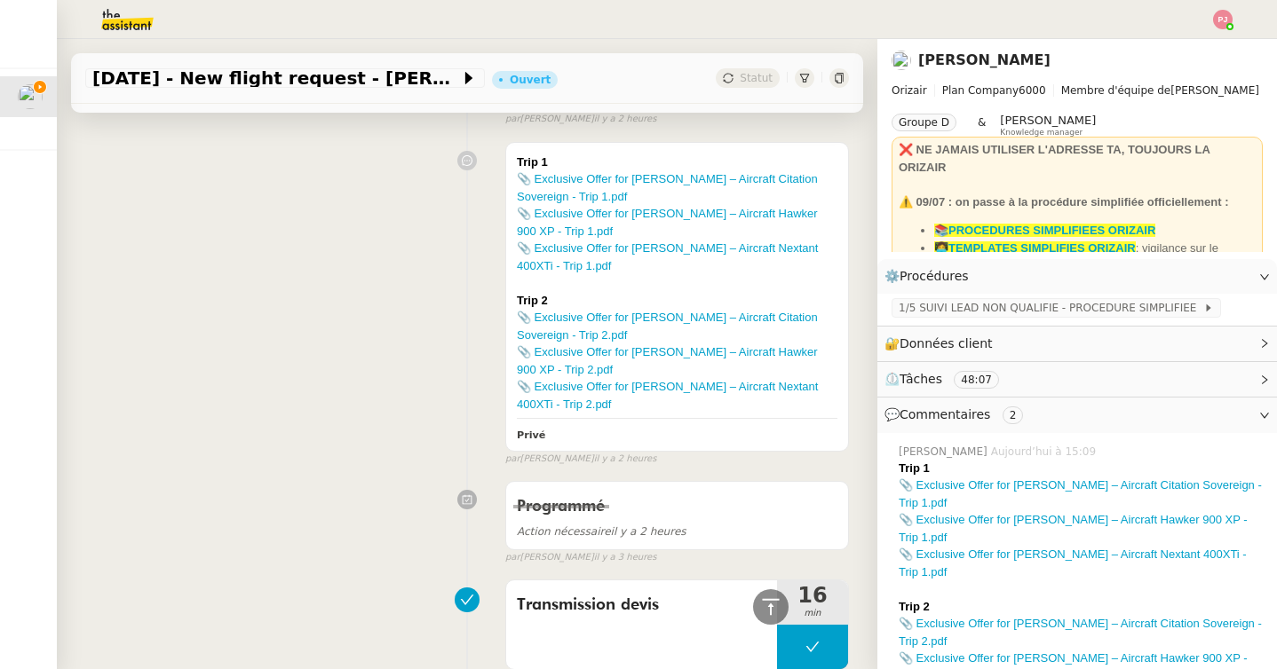
scroll to position [676, 0]
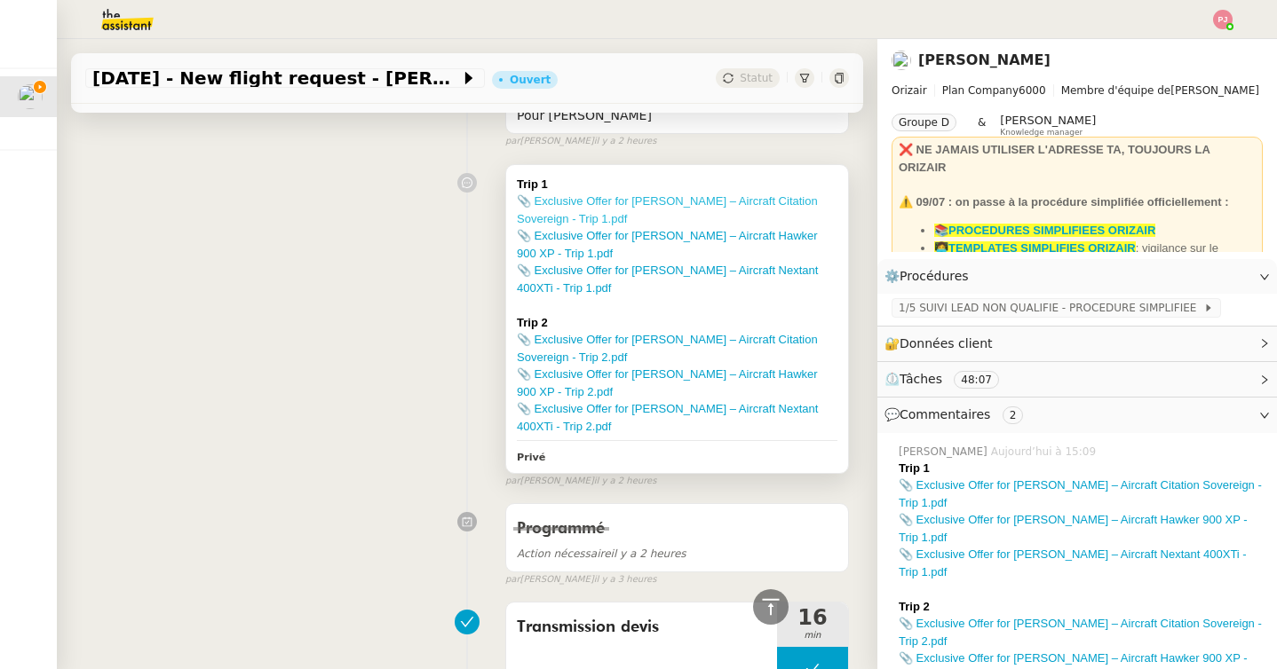
click at [573, 202] on link "📎 Exclusive Offer for Ms Earwaker – Aircraft Citation Sovereign - Trip 1.pdf" at bounding box center [667, 209] width 301 height 31
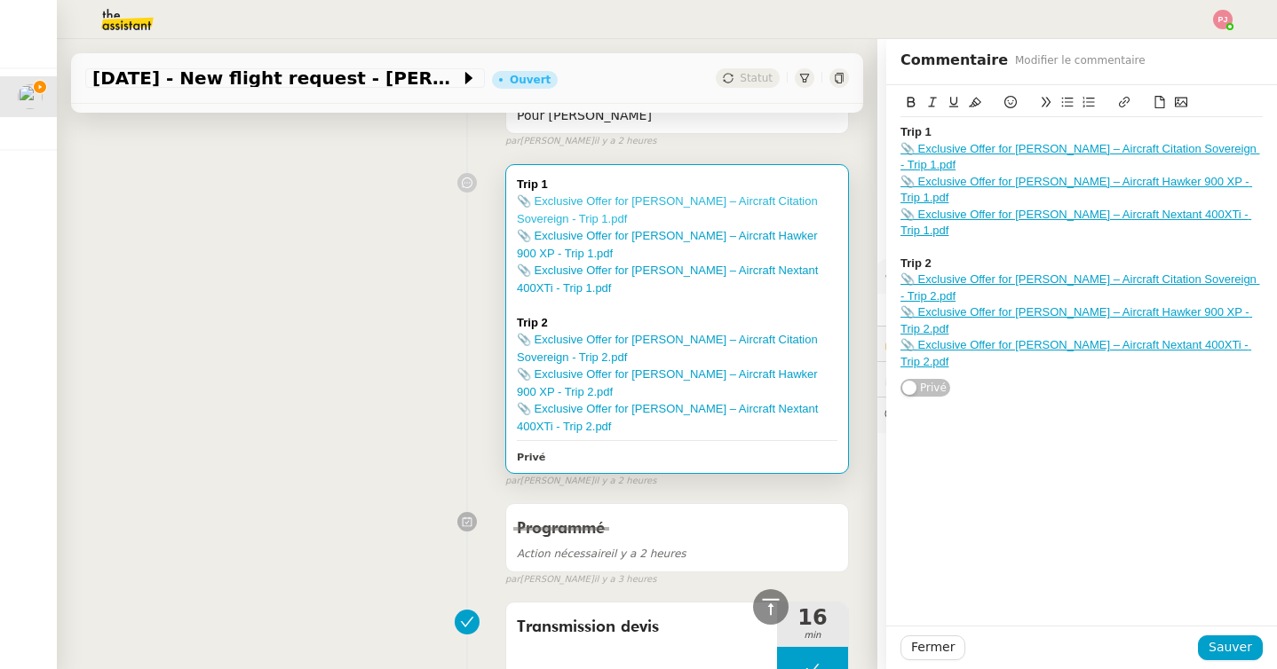
click at [725, 200] on link "📎 Exclusive Offer for Ms Earwaker – Aircraft Citation Sovereign - Trip 1.pdf" at bounding box center [667, 209] width 301 height 31
click at [621, 237] on link "📎 Exclusive Offer for Ms Earwaker – Aircraft Hawker 900 XP - Trip 1.pdf" at bounding box center [667, 244] width 301 height 31
click at [570, 273] on link "📎 Exclusive Offer for Ms Earwaker – Aircraft Nextant 400XTi - Trip 1.pdf" at bounding box center [667, 279] width 301 height 31
click at [610, 343] on link "📎 Exclusive Offer for Ms Earwaker – Aircraft Citation Sovereign - Trip 2.pdf" at bounding box center [667, 348] width 301 height 31
click at [605, 376] on link "📎 Exclusive Offer for Ms Earwaker – Aircraft Hawker 900 XP - Trip 2.pdf" at bounding box center [667, 383] width 301 height 31
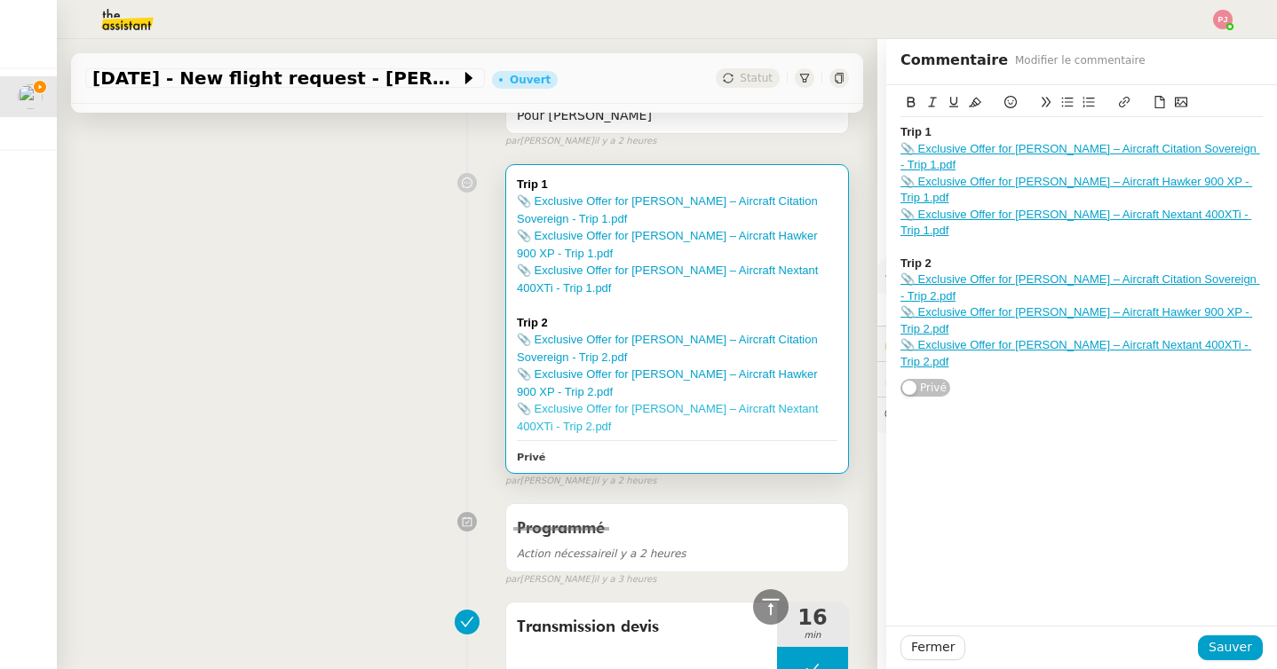
click at [556, 411] on link "📎 Exclusive Offer for Ms Earwaker – Aircraft Nextant 400XTi - Trip 2.pdf" at bounding box center [667, 417] width 301 height 31
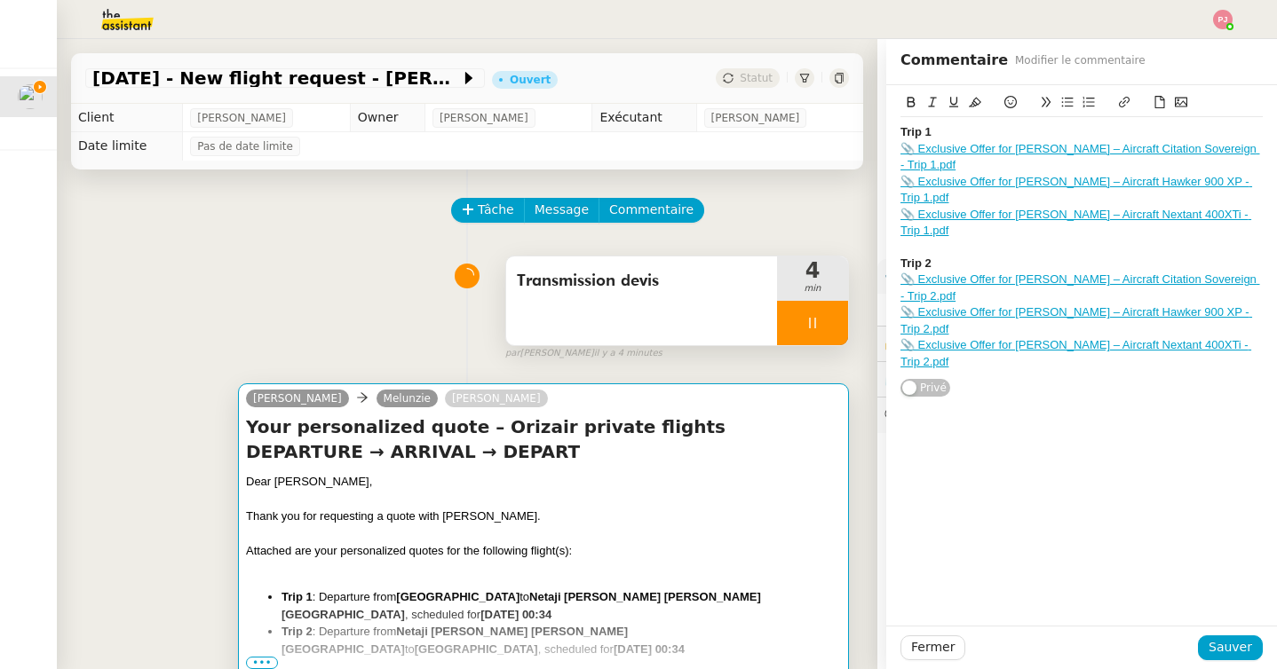
click at [431, 520] on span "Thank you for requesting a quote with Orizair." at bounding box center [393, 516] width 295 height 13
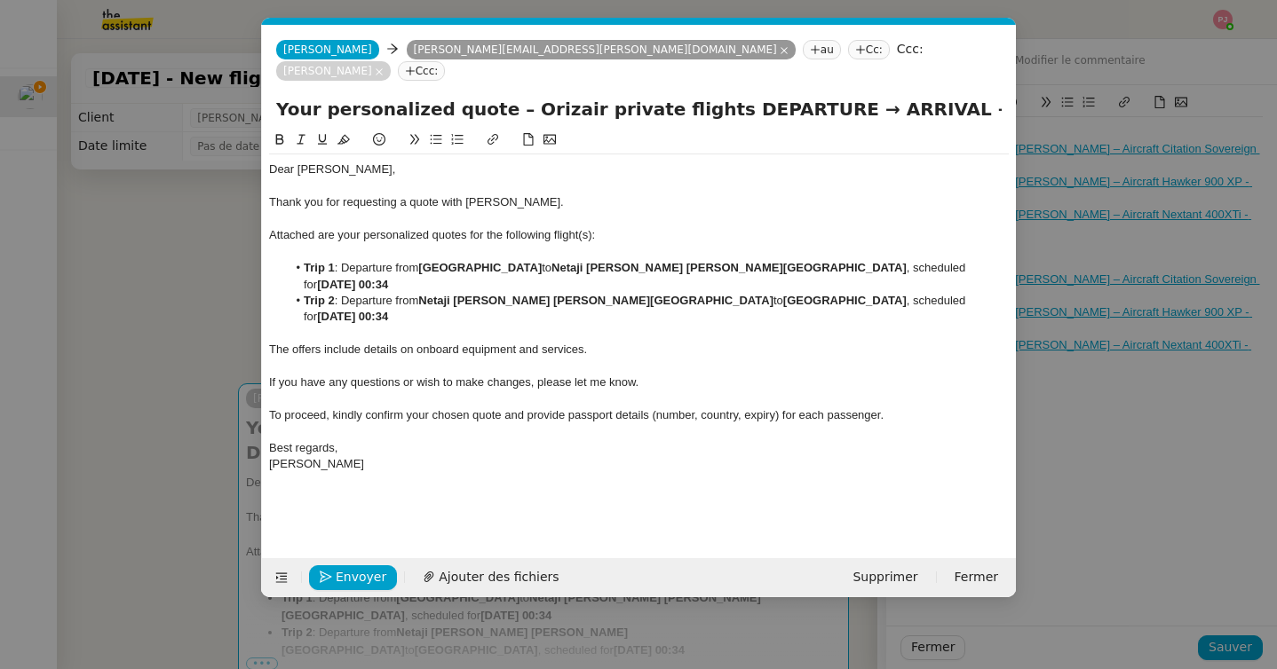
scroll to position [0, 97]
click at [479, 567] on span "Ajouter des fichiers" at bounding box center [499, 577] width 120 height 20
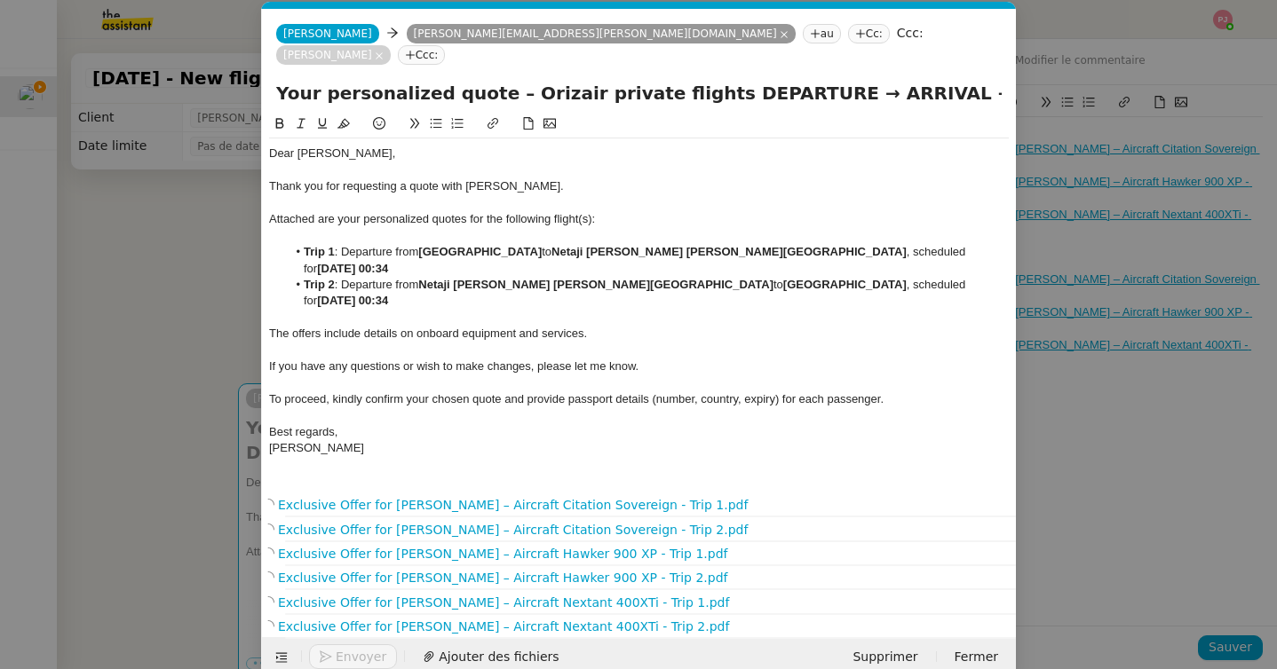
scroll to position [24, 0]
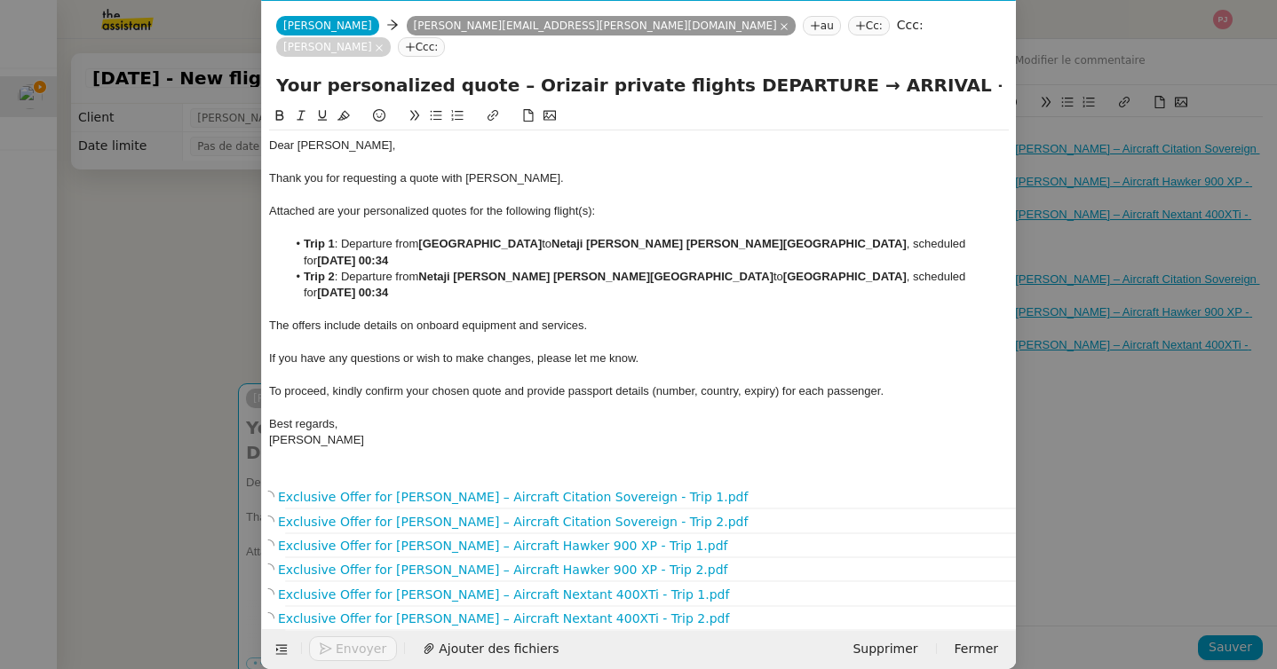
click at [144, 448] on nz-modal-container "orizair dev Service ✈️ Orizair - Envoi dev is client (EN) Dans le cadre de la p…" at bounding box center [638, 334] width 1277 height 669
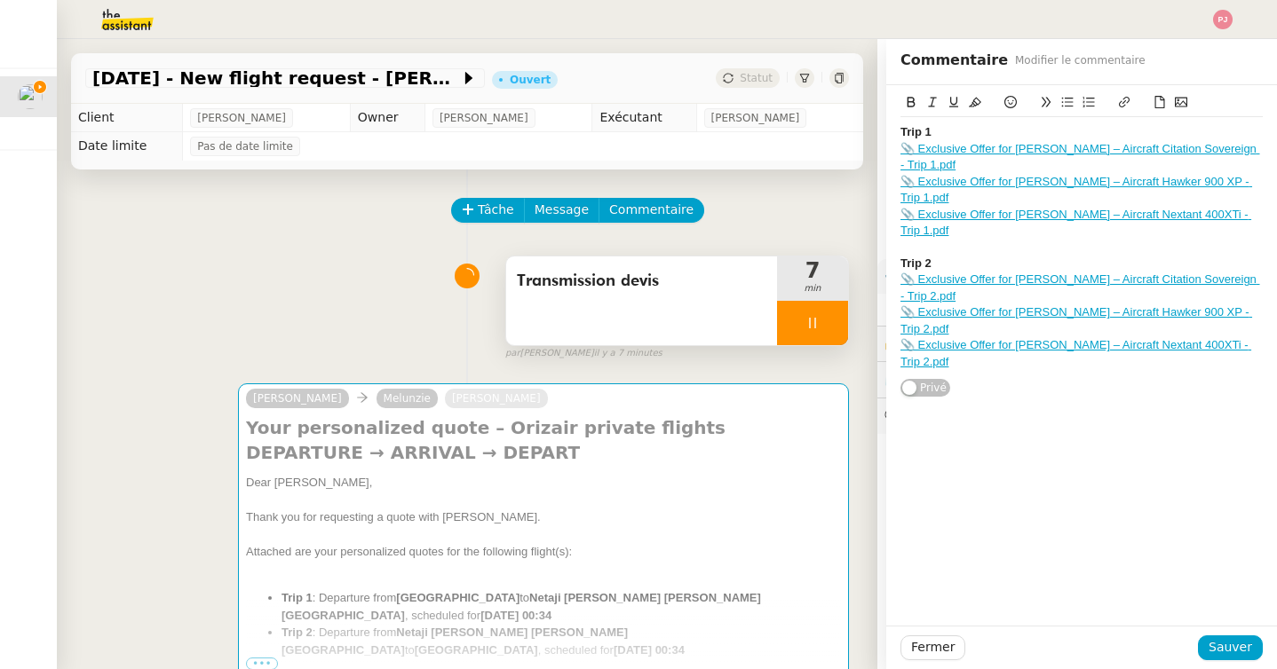
scroll to position [0, 0]
click at [799, 327] on div at bounding box center [812, 323] width 71 height 44
click at [820, 323] on button at bounding box center [830, 323] width 36 height 44
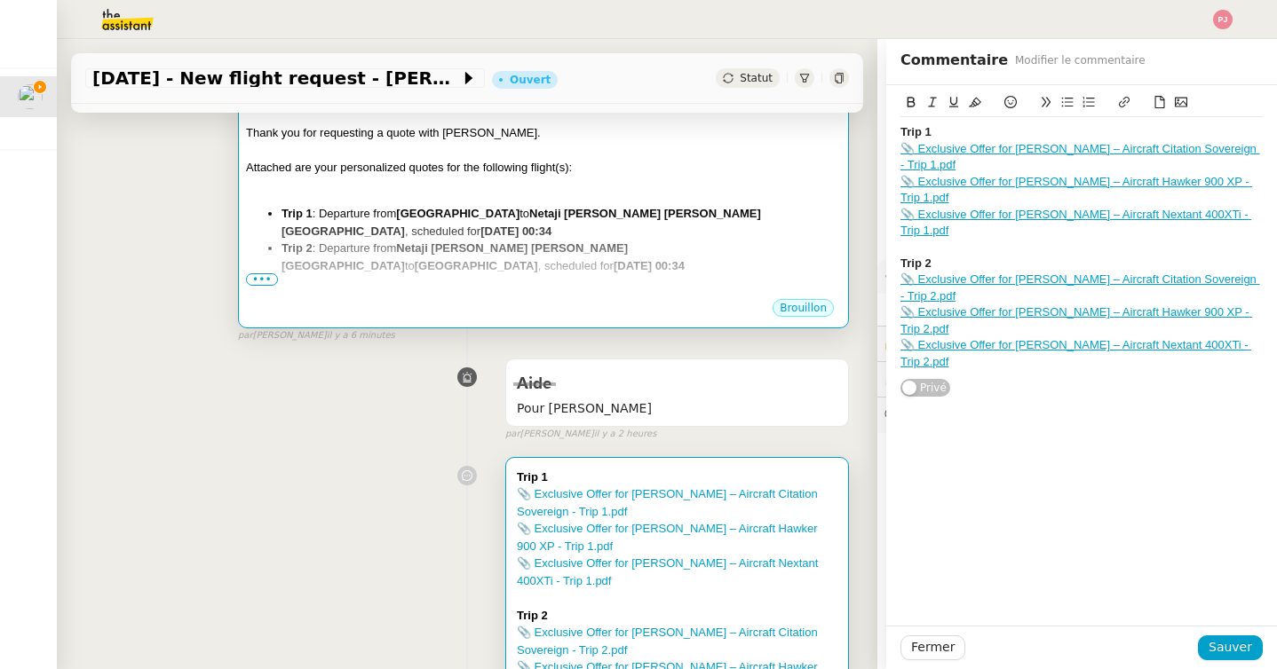
scroll to position [467, 0]
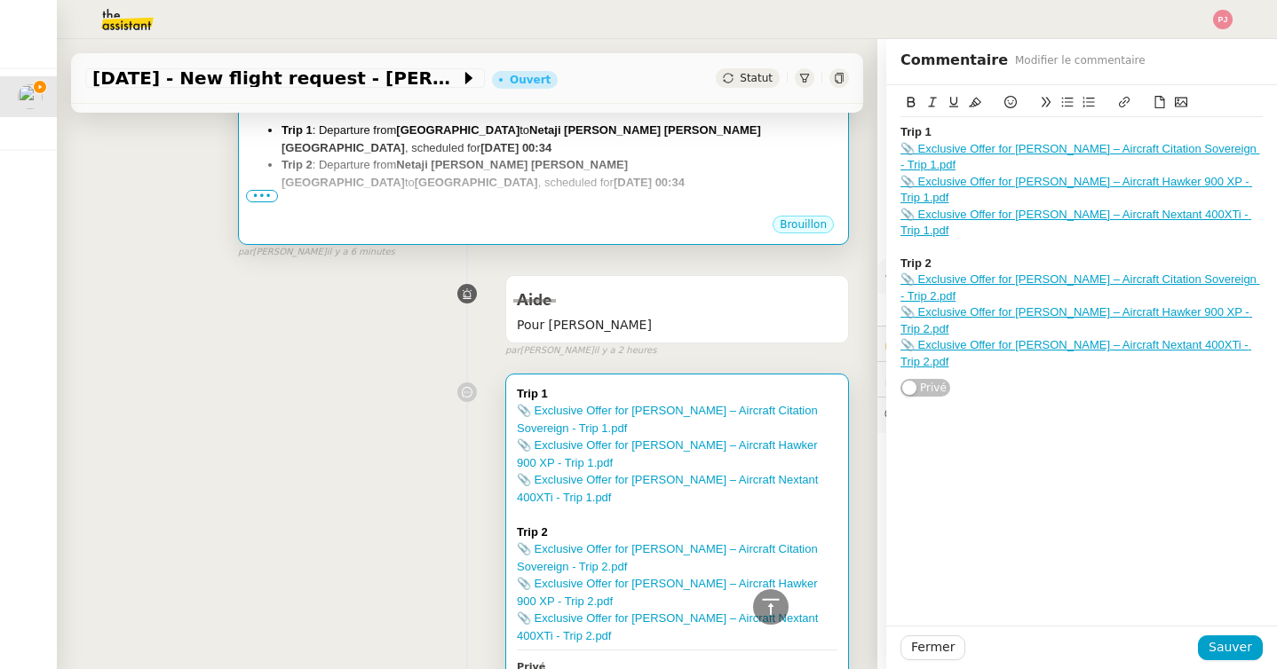
click at [640, 224] on div "Brouillon" at bounding box center [543, 227] width 595 height 27
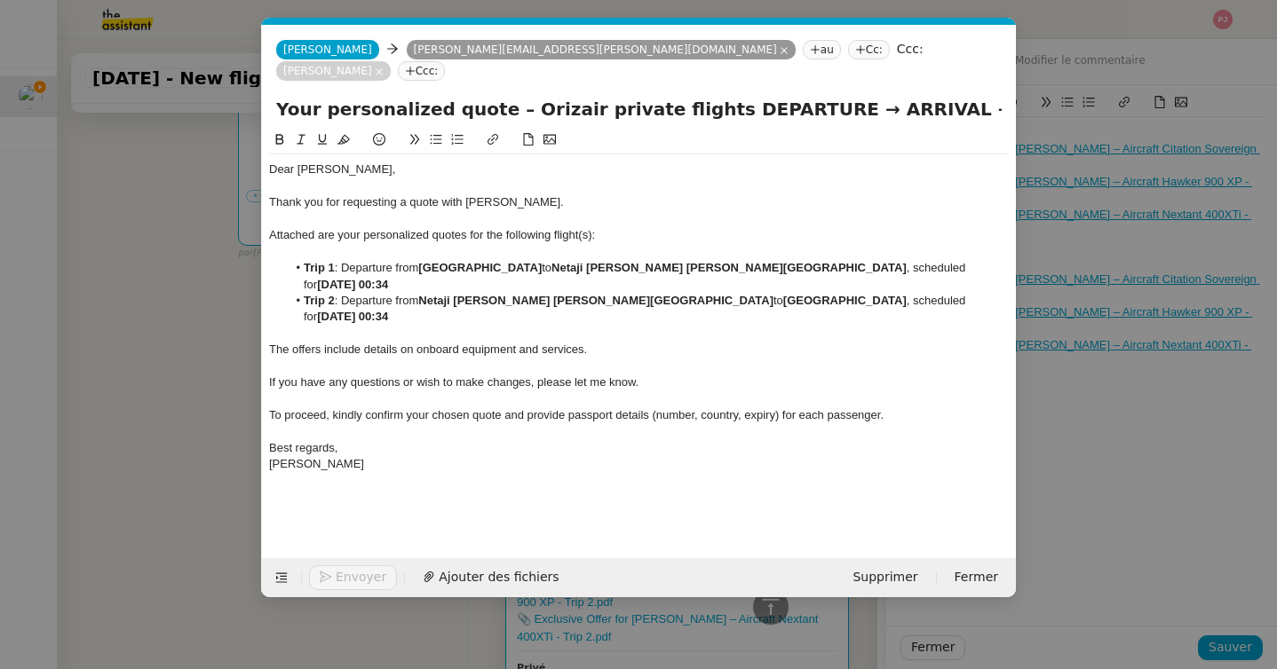
scroll to position [0, 97]
click at [497, 590] on div "Envoyer Ajouter des fichiers" at bounding box center [419, 577] width 301 height 25
click at [502, 575] on span "Ajouter des fichiers" at bounding box center [499, 577] width 120 height 20
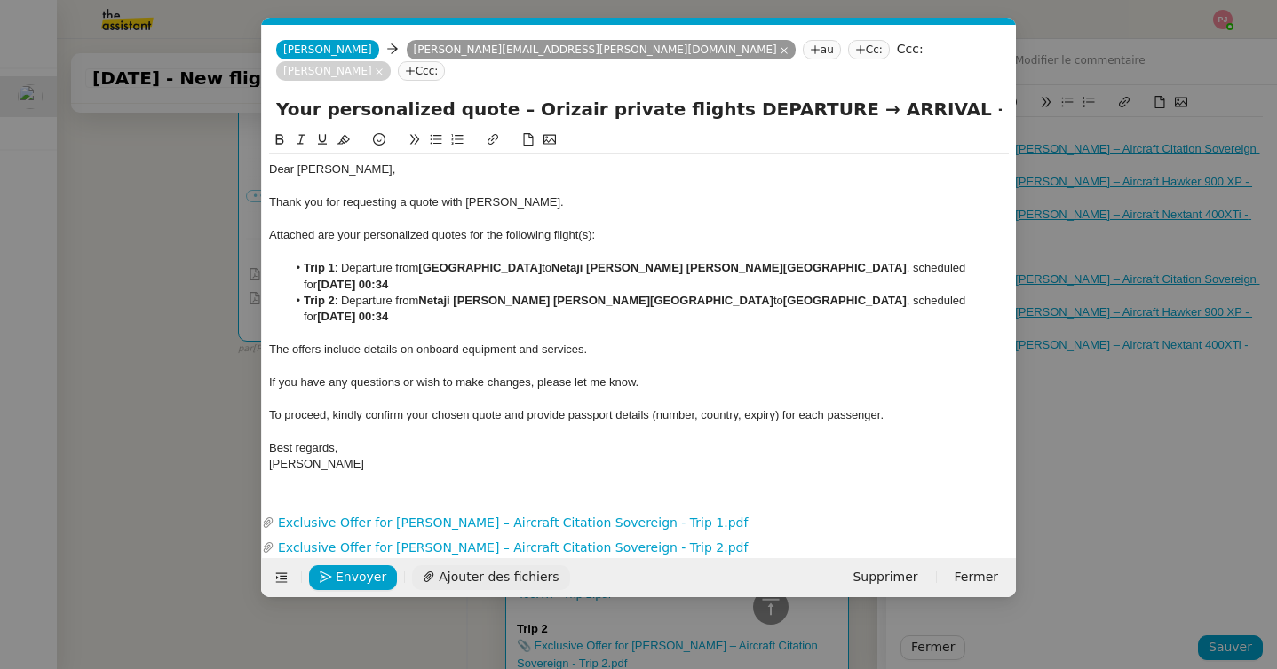
drag, startPoint x: 467, startPoint y: 577, endPoint x: 489, endPoint y: 611, distance: 40.4
click at [489, 611] on nz-modal-container "orizair dev Service ✈️ Orizair - Envoi dev is client (EN) Dans le cadre de la p…" at bounding box center [638, 334] width 1277 height 669
click at [486, 587] on span "Ajouter des fichiers" at bounding box center [499, 577] width 120 height 20
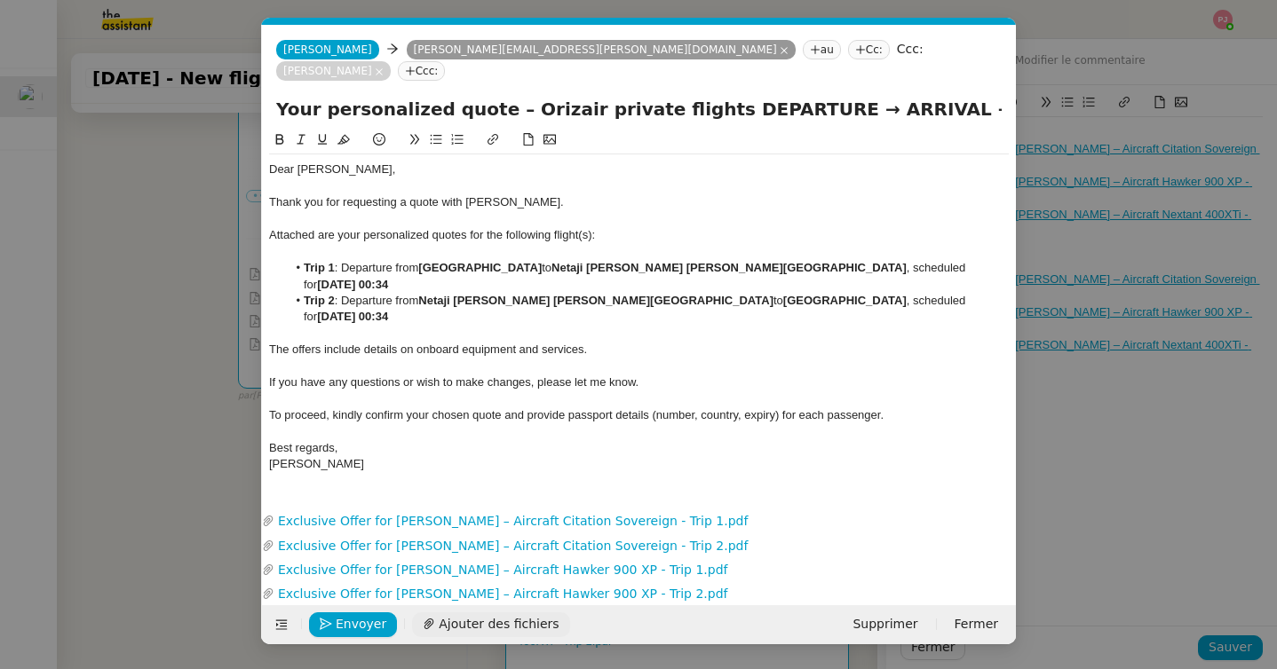
click at [520, 614] on span "Ajouter des fichiers" at bounding box center [499, 624] width 120 height 20
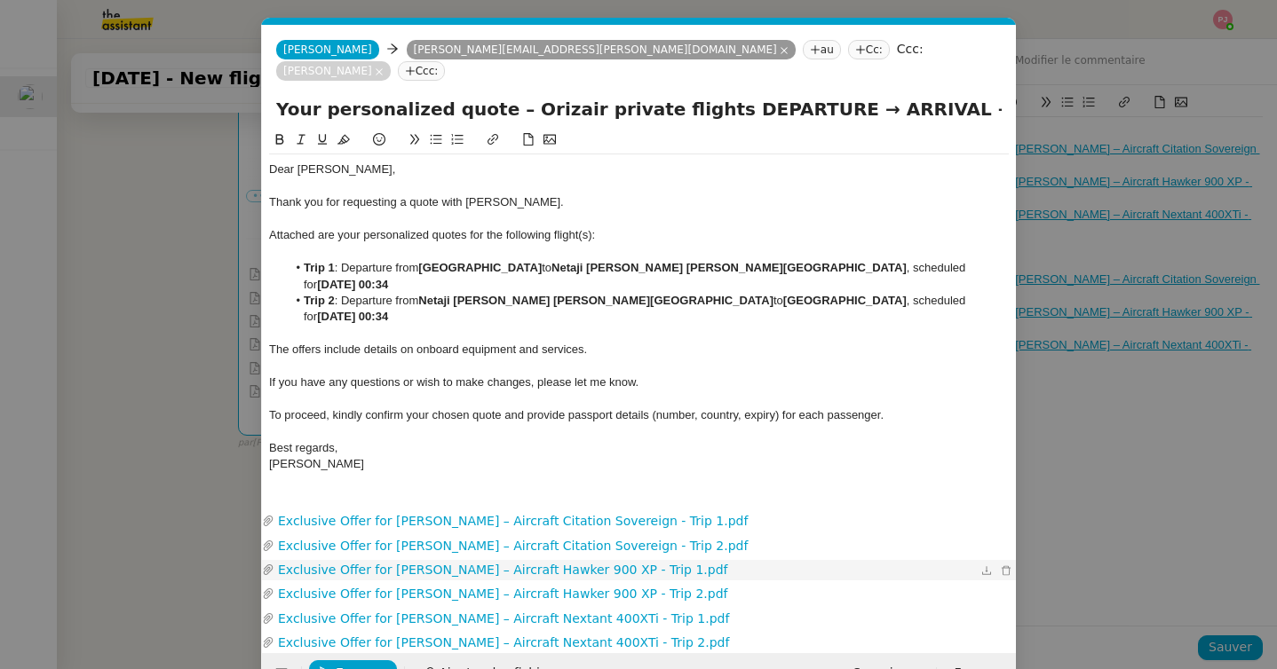
scroll to position [24, 0]
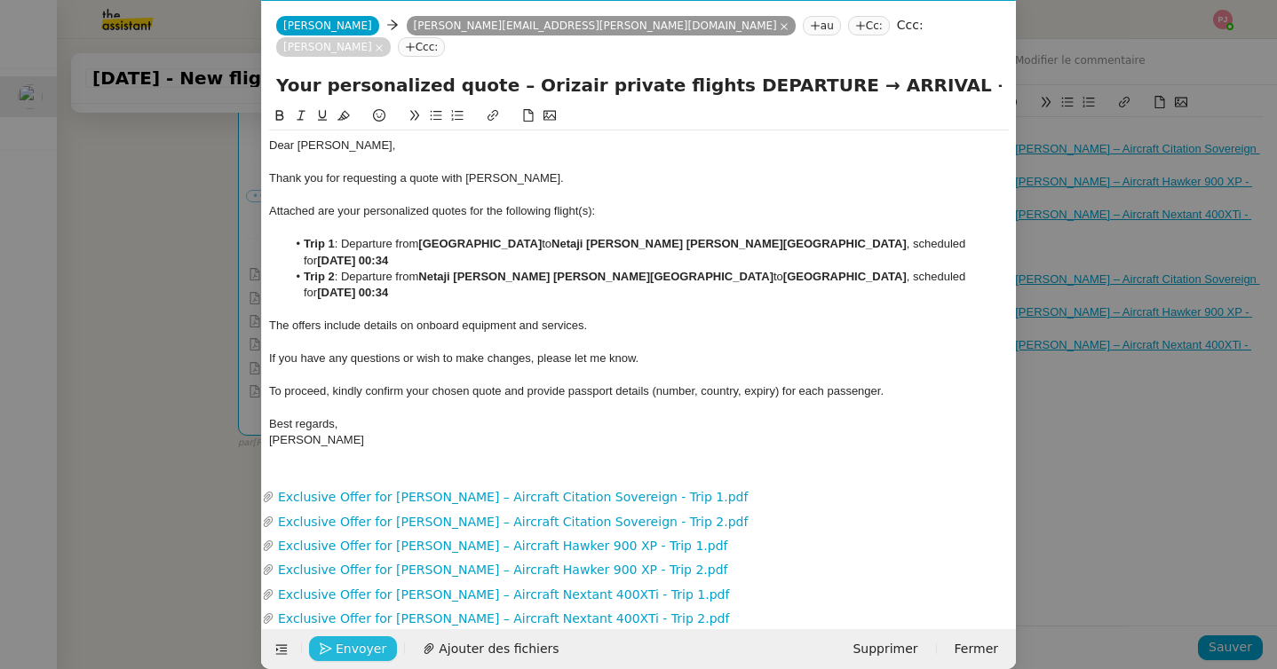
click at [343, 639] on span "Envoyer" at bounding box center [361, 649] width 51 height 20
click at [343, 639] on span "Confirmer l'envoi" at bounding box center [389, 649] width 107 height 20
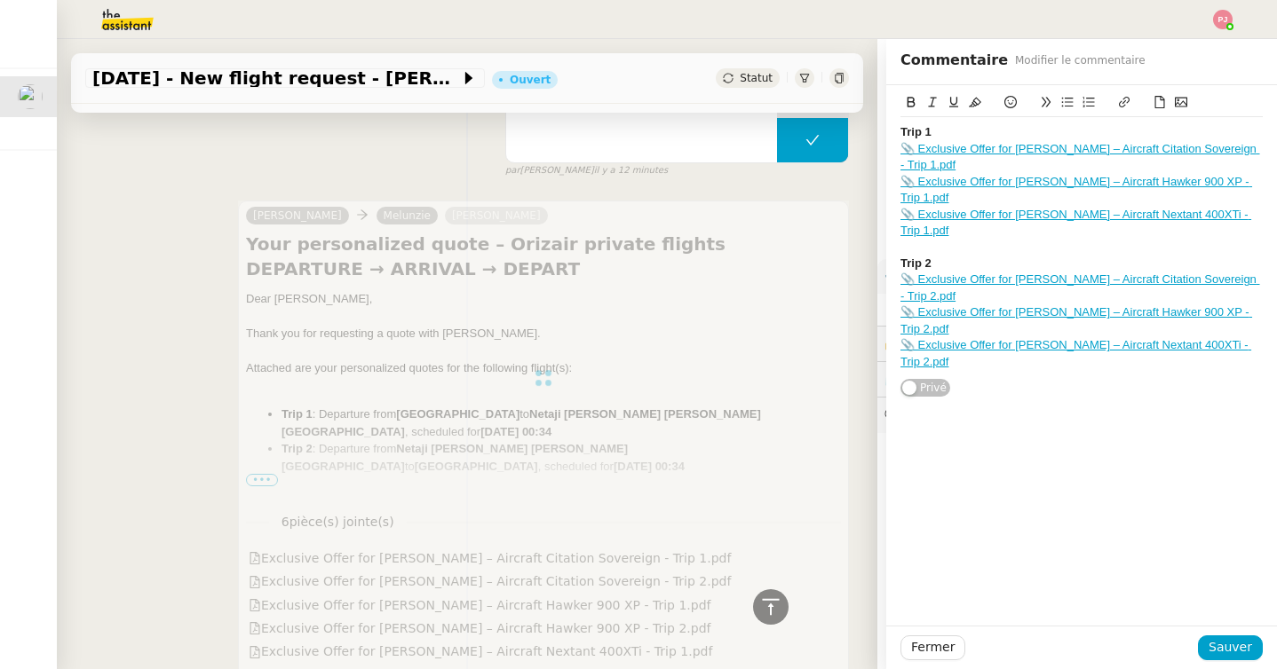
scroll to position [0, 0]
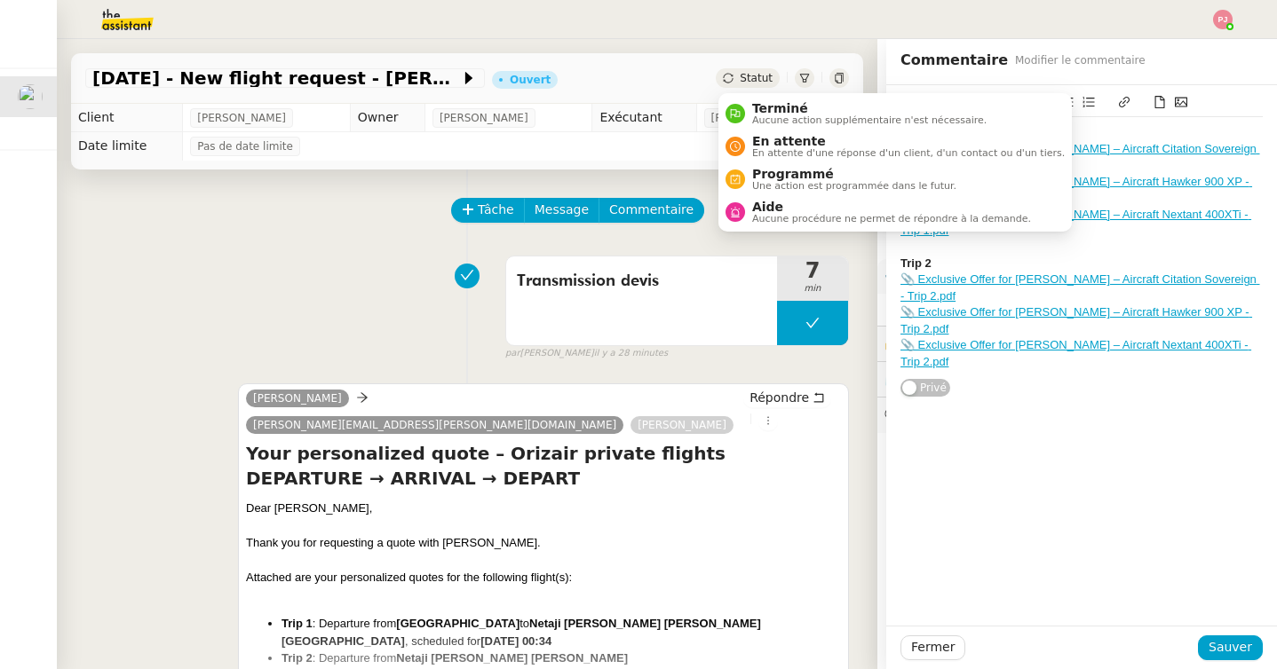
click at [739, 77] on div "Statut" at bounding box center [748, 78] width 64 height 20
click at [763, 170] on span "Programmé" at bounding box center [854, 174] width 204 height 14
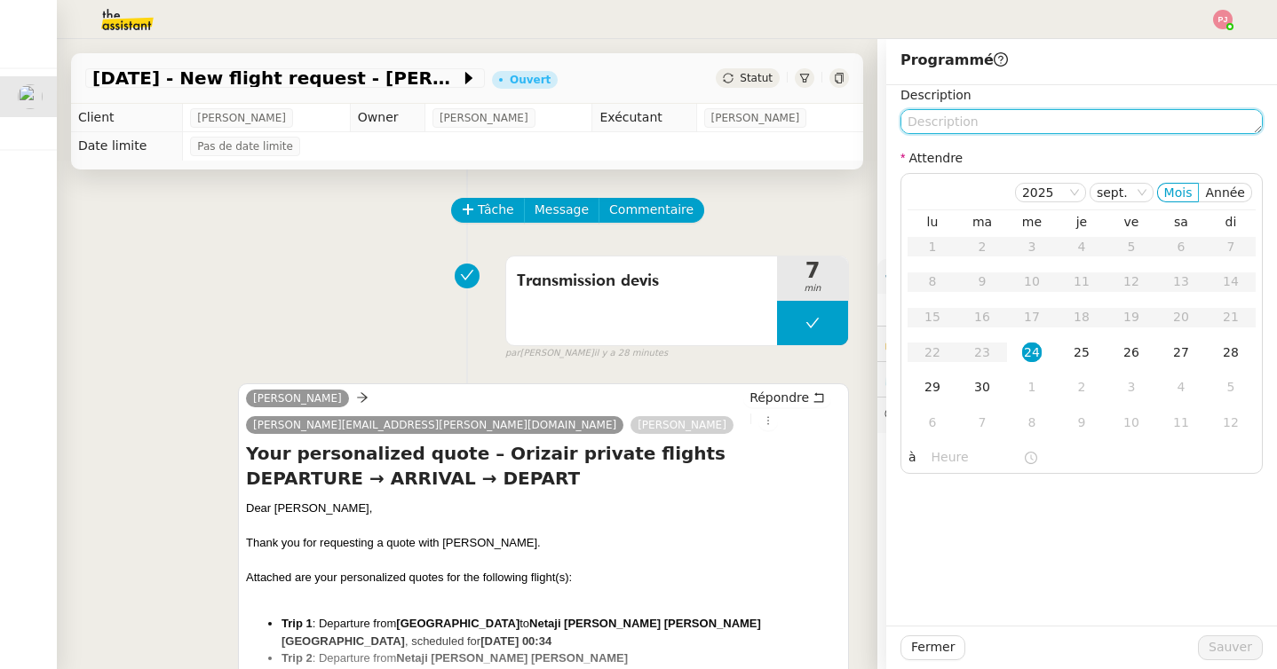
click at [941, 123] on textarea at bounding box center [1081, 121] width 362 height 25
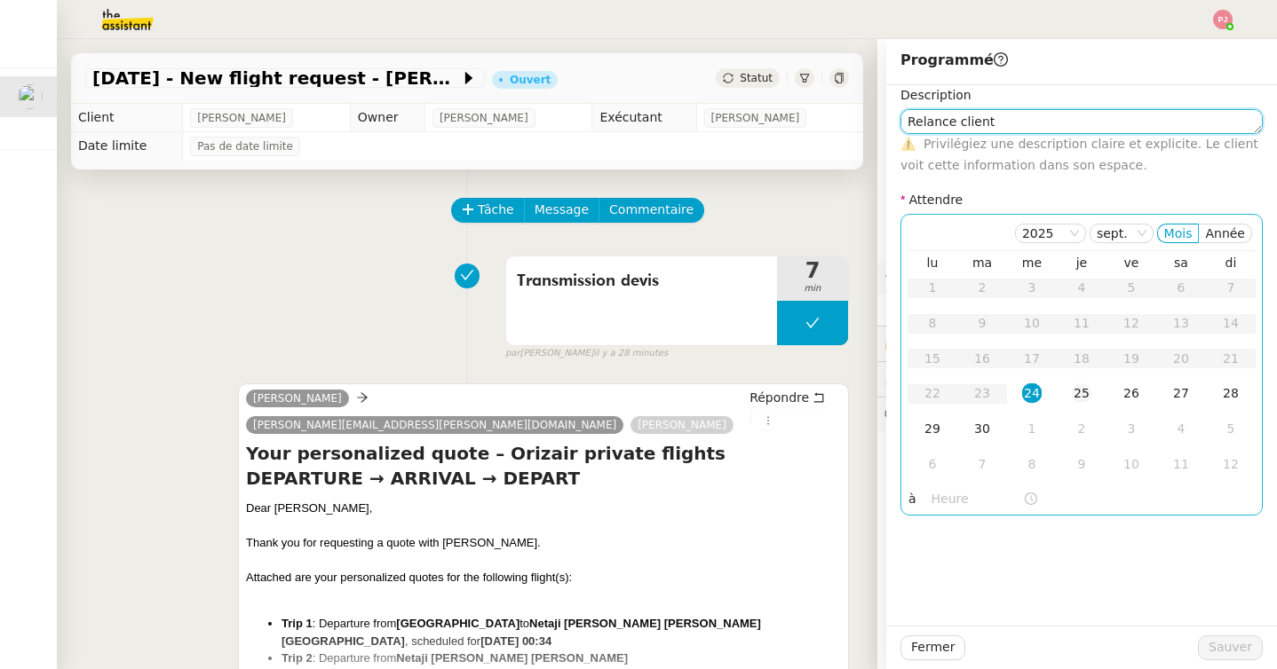
type textarea "Relance client"
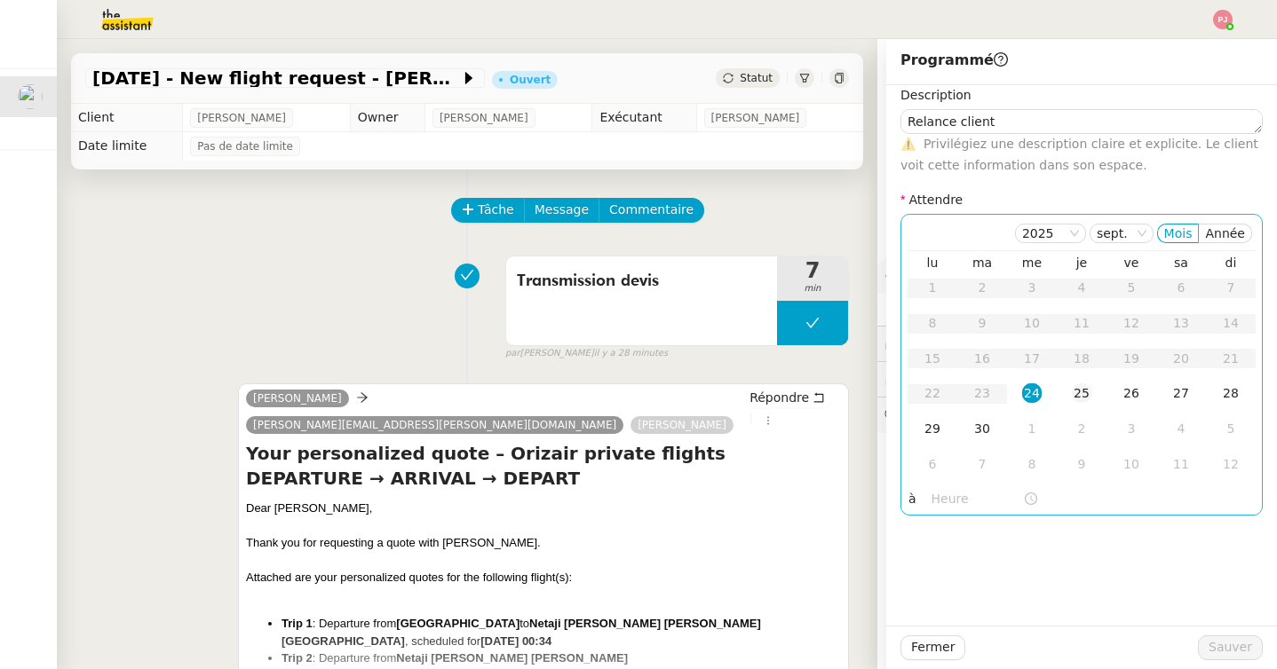
click at [1082, 385] on div "25" at bounding box center [1082, 394] width 20 height 20
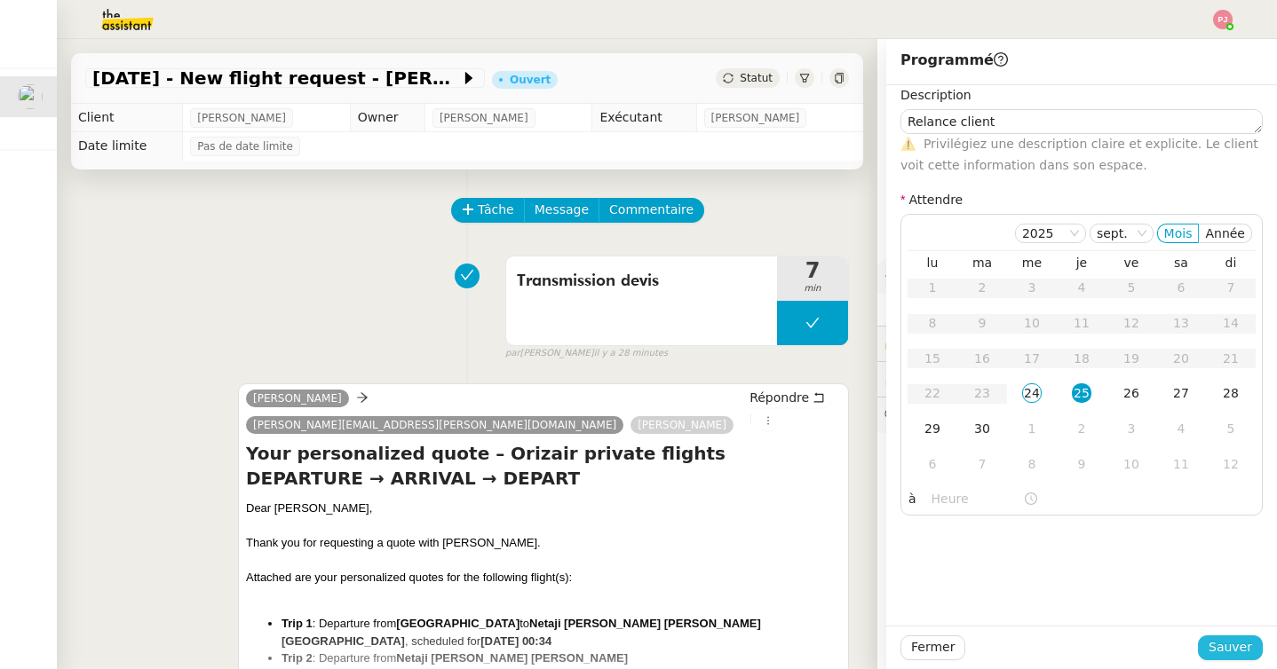
click at [1232, 658] on span "Sauver" at bounding box center [1229, 647] width 43 height 20
